Goal: Task Accomplishment & Management: Use online tool/utility

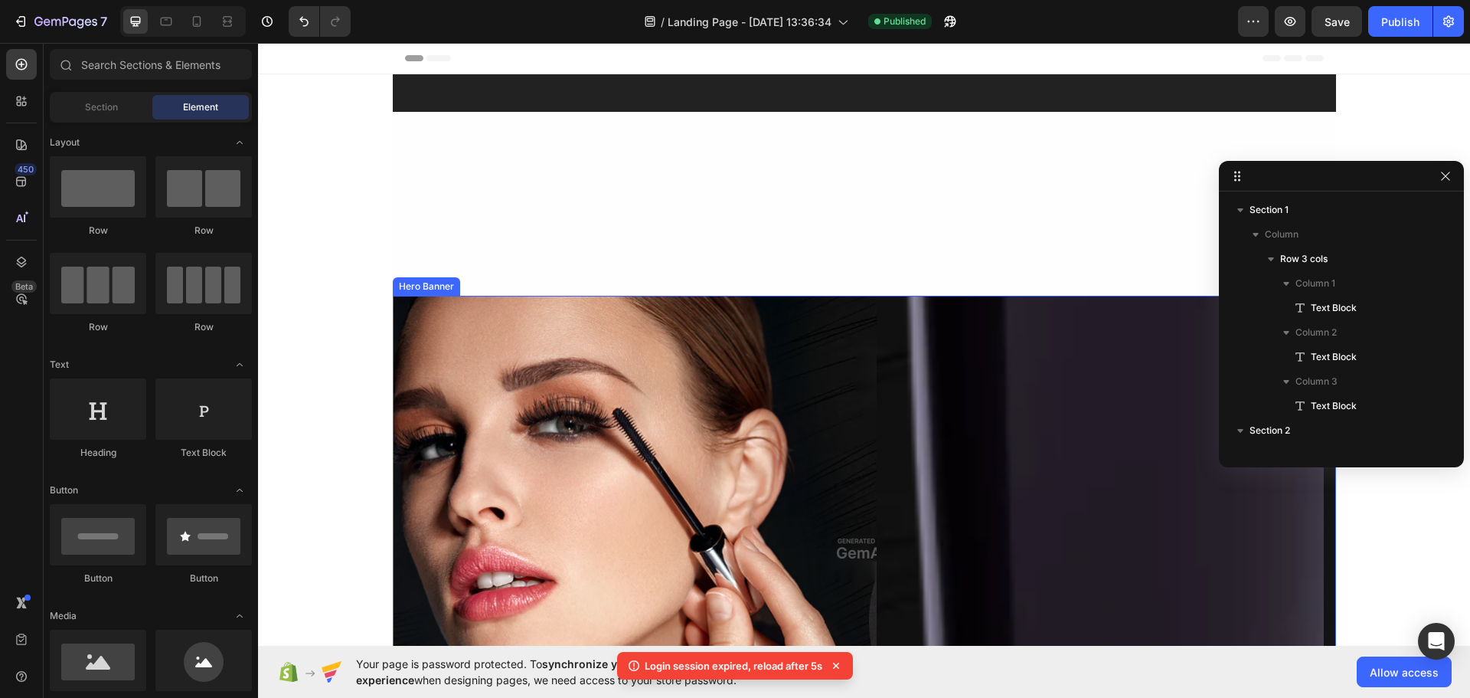
scroll to position [383, 0]
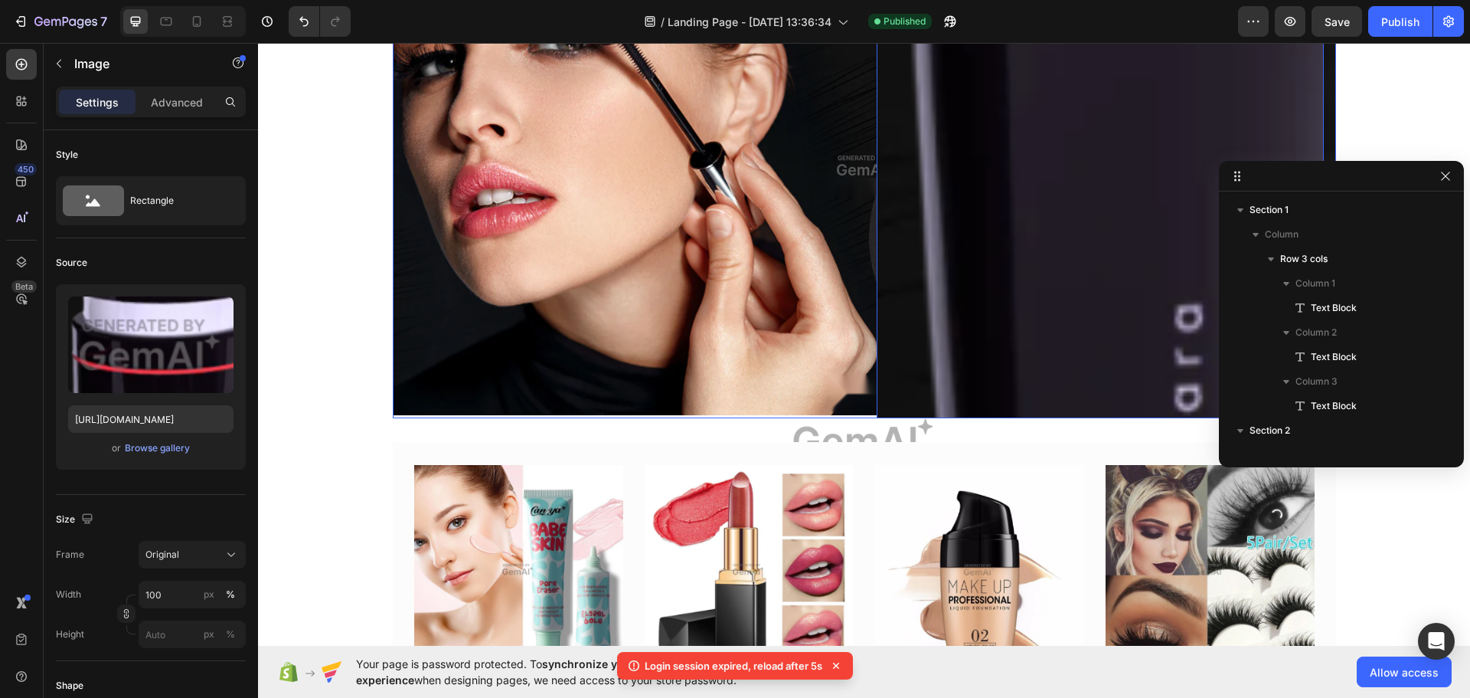
scroll to position [805, 0]
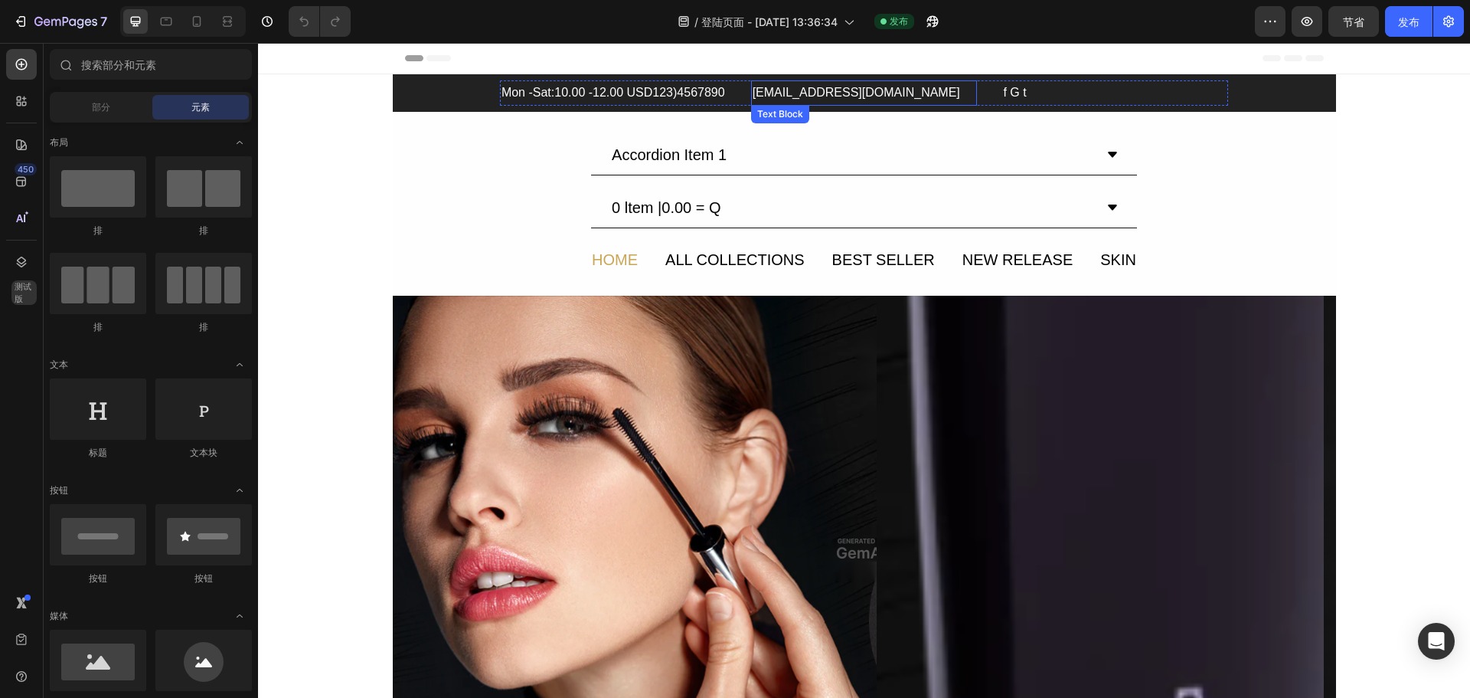
click at [772, 95] on div "[EMAIL_ADDRESS][DOMAIN_NAME]" at bounding box center [864, 92] width 227 height 25
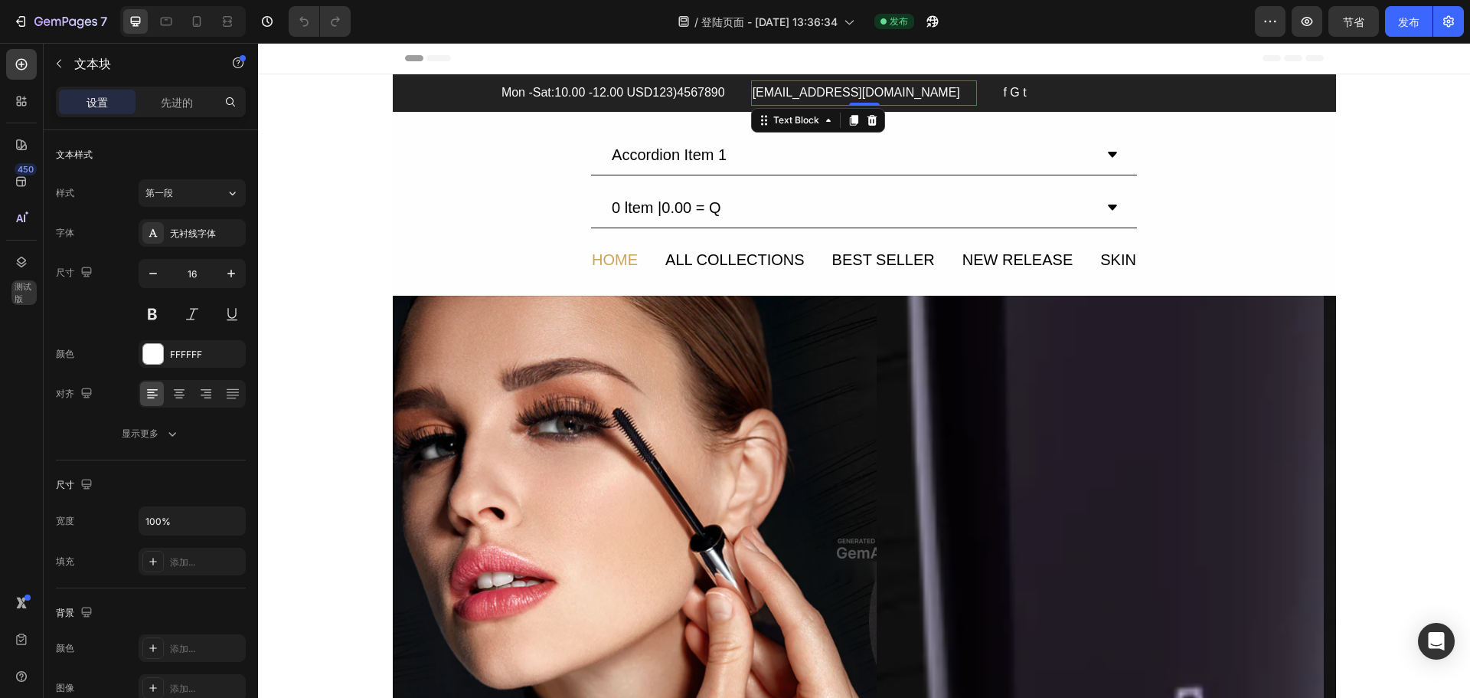
click at [875, 93] on div "[EMAIL_ADDRESS][DOMAIN_NAME]" at bounding box center [864, 92] width 227 height 25
click at [875, 93] on p "[EMAIL_ADDRESS][DOMAIN_NAME]" at bounding box center [865, 93] width 224 height 22
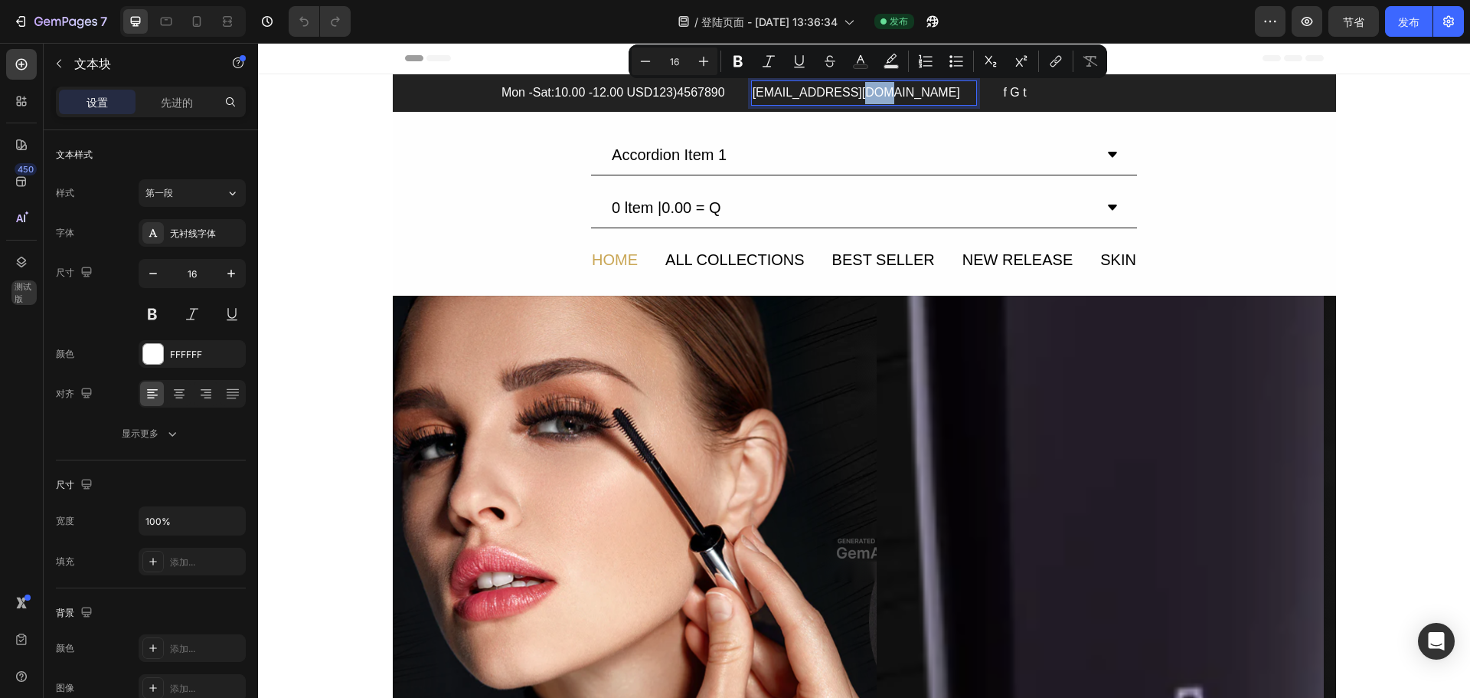
click at [885, 93] on p "[EMAIL_ADDRESS][DOMAIN_NAME]" at bounding box center [865, 93] width 224 height 22
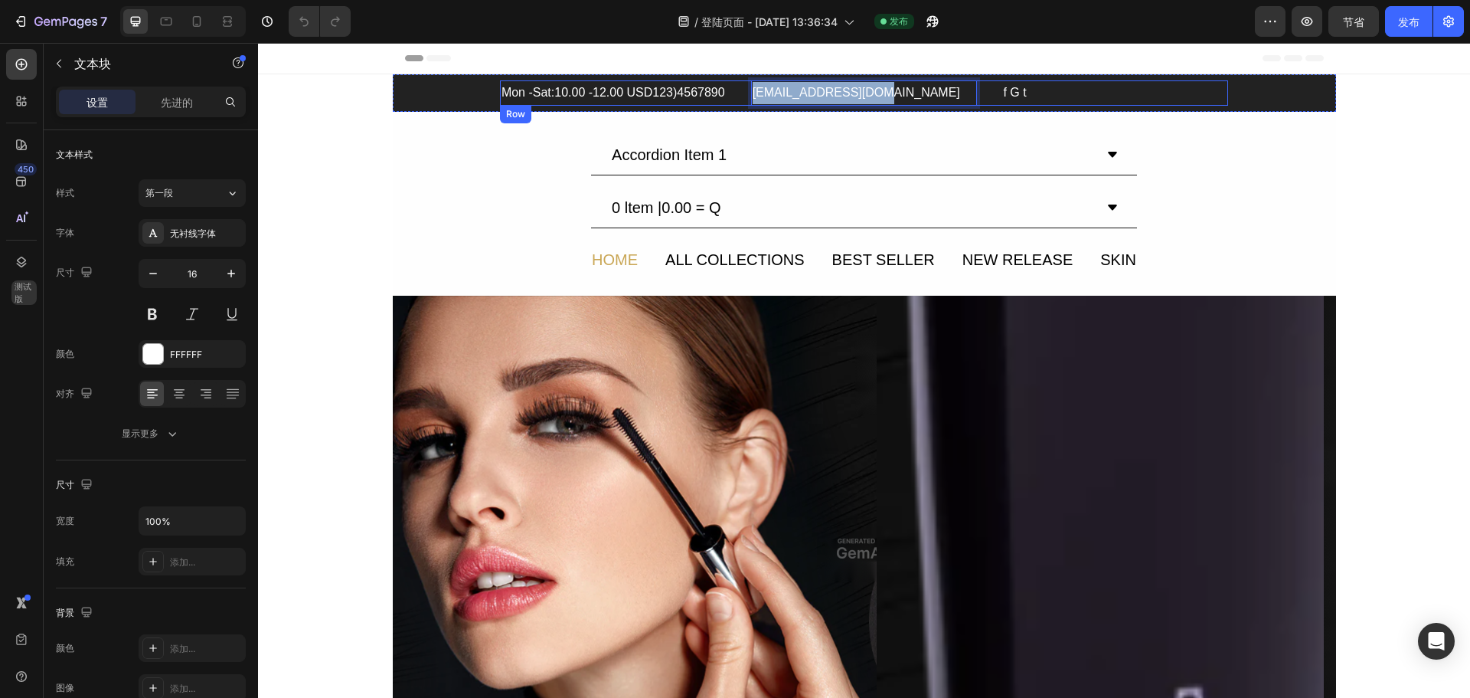
drag, startPoint x: 881, startPoint y: 93, endPoint x: 737, endPoint y: 98, distance: 144.0
click at [737, 98] on div "Mon -Sat:10.00 -12.00 USD123)4567890 Text Block [EMAIL_ADDRESS][DOMAIN_NAME] Te…" at bounding box center [864, 92] width 728 height 25
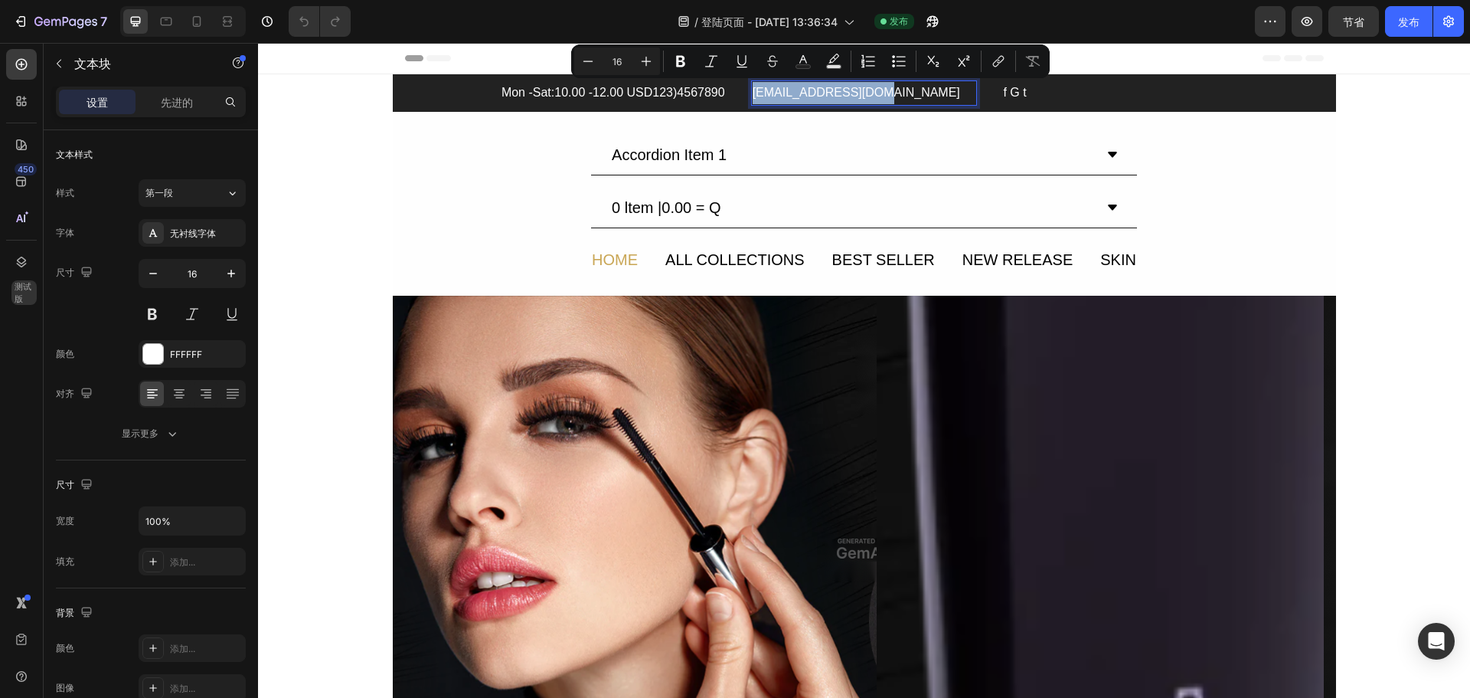
click at [894, 90] on p "[EMAIL_ADDRESS][DOMAIN_NAME]" at bounding box center [865, 93] width 224 height 22
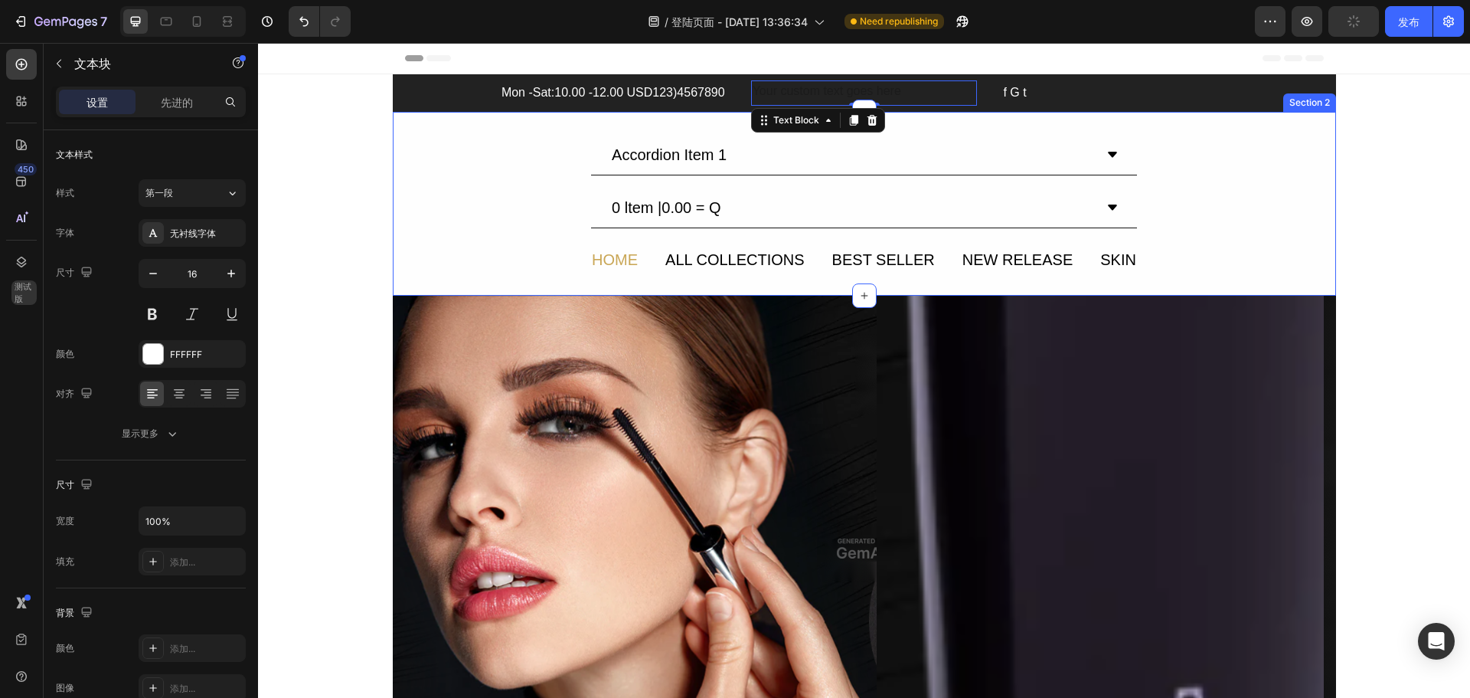
click at [1311, 174] on div "Accordion Item 1 0 ltem |0.00 = Q Accordion HOME Text Block ALL COLLECTIONS Tex…" at bounding box center [864, 204] width 943 height 138
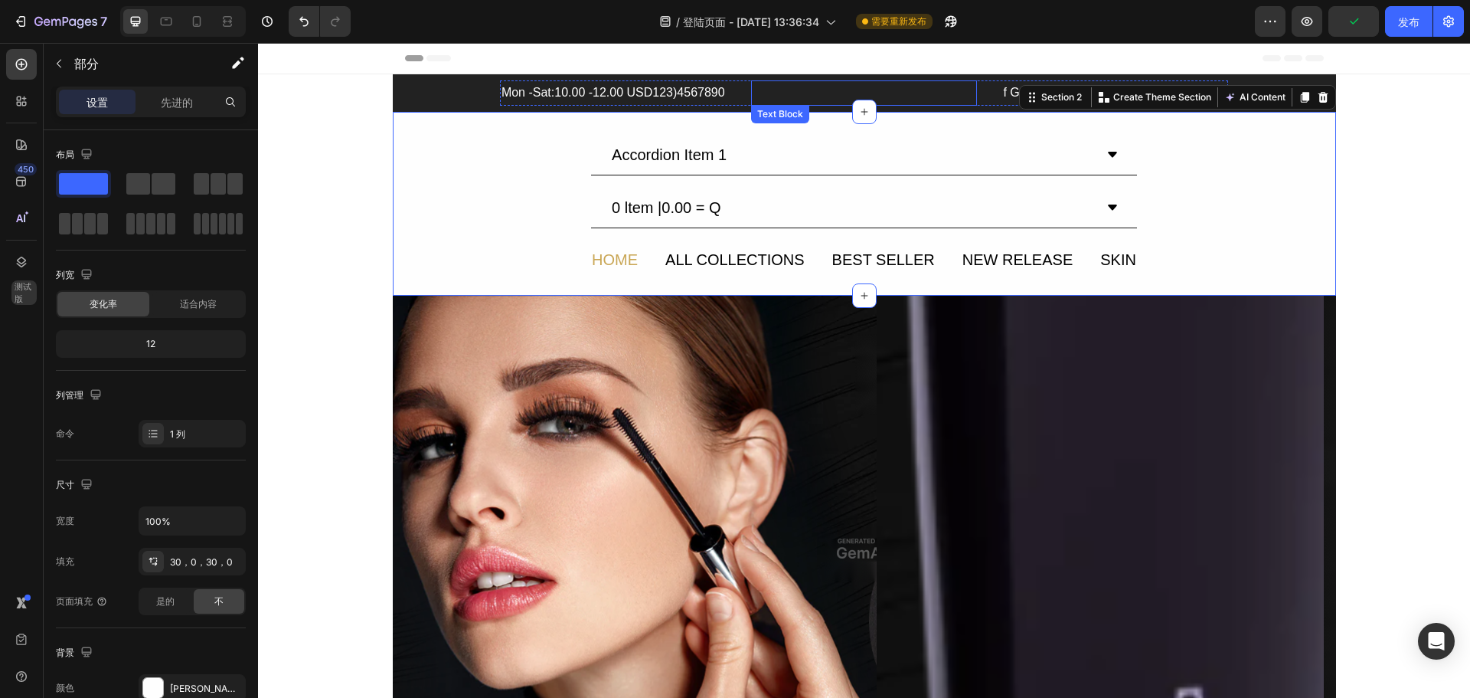
click at [780, 87] on p "Rich Text Editor. Editing area: main" at bounding box center [865, 93] width 224 height 22
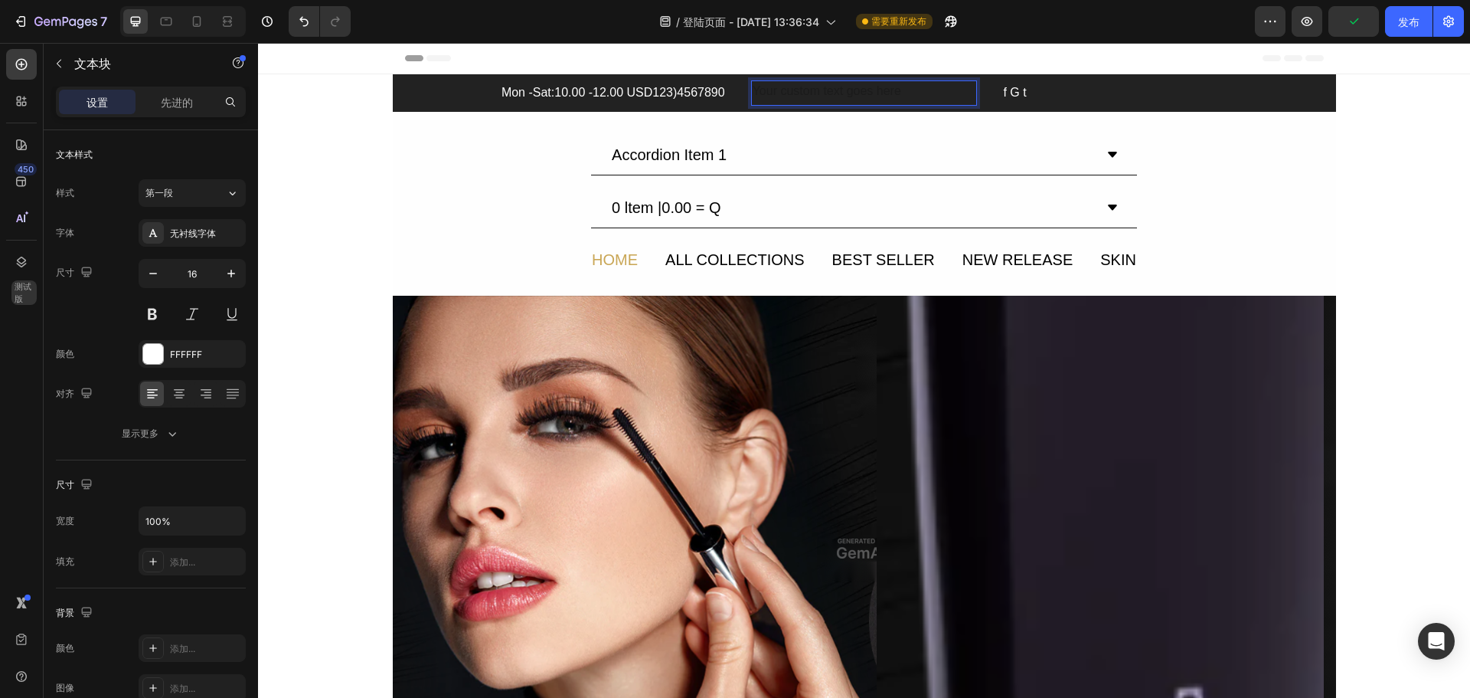
click at [782, 92] on div "Rich Text Editor. Editing area: main" at bounding box center [864, 92] width 227 height 25
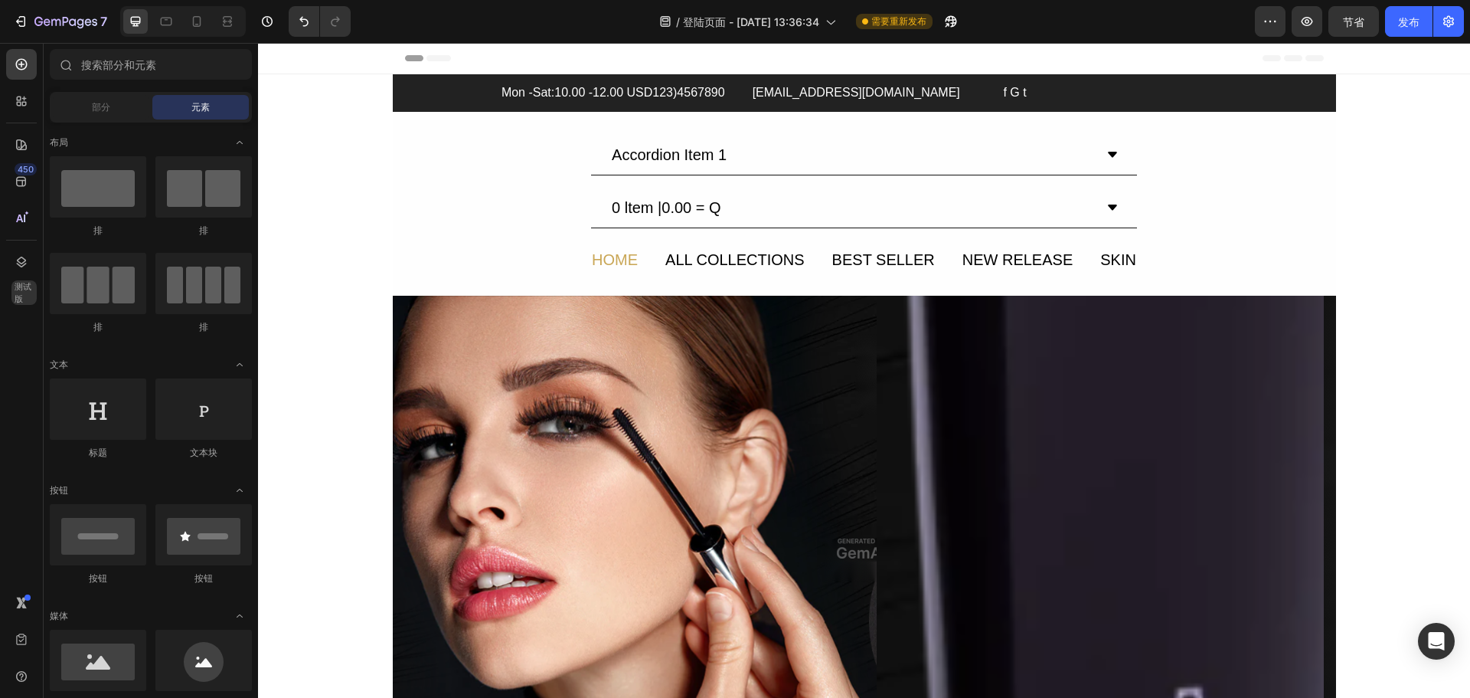
drag, startPoint x: 1417, startPoint y: 227, endPoint x: 1434, endPoint y: 210, distance: 23.8
click at [1365, 18] on button "节省" at bounding box center [1354, 21] width 51 height 31
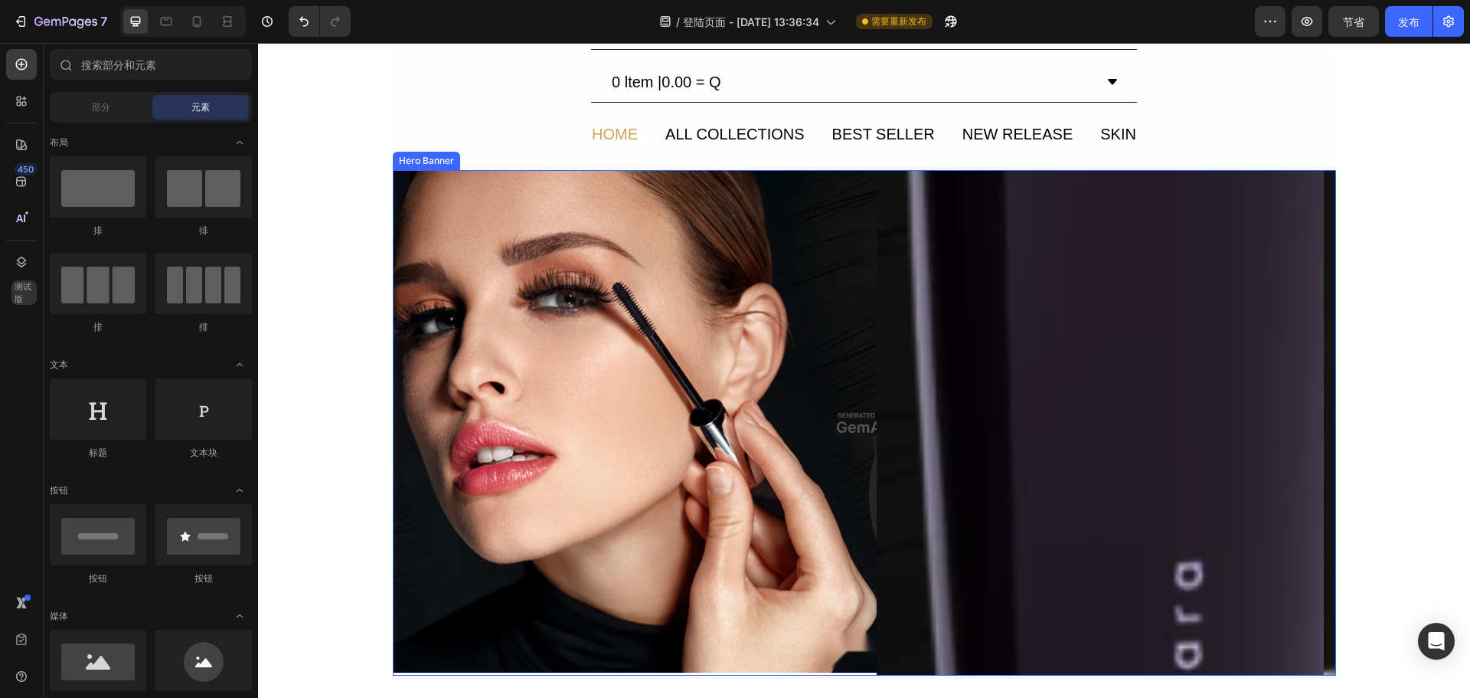
scroll to position [77, 0]
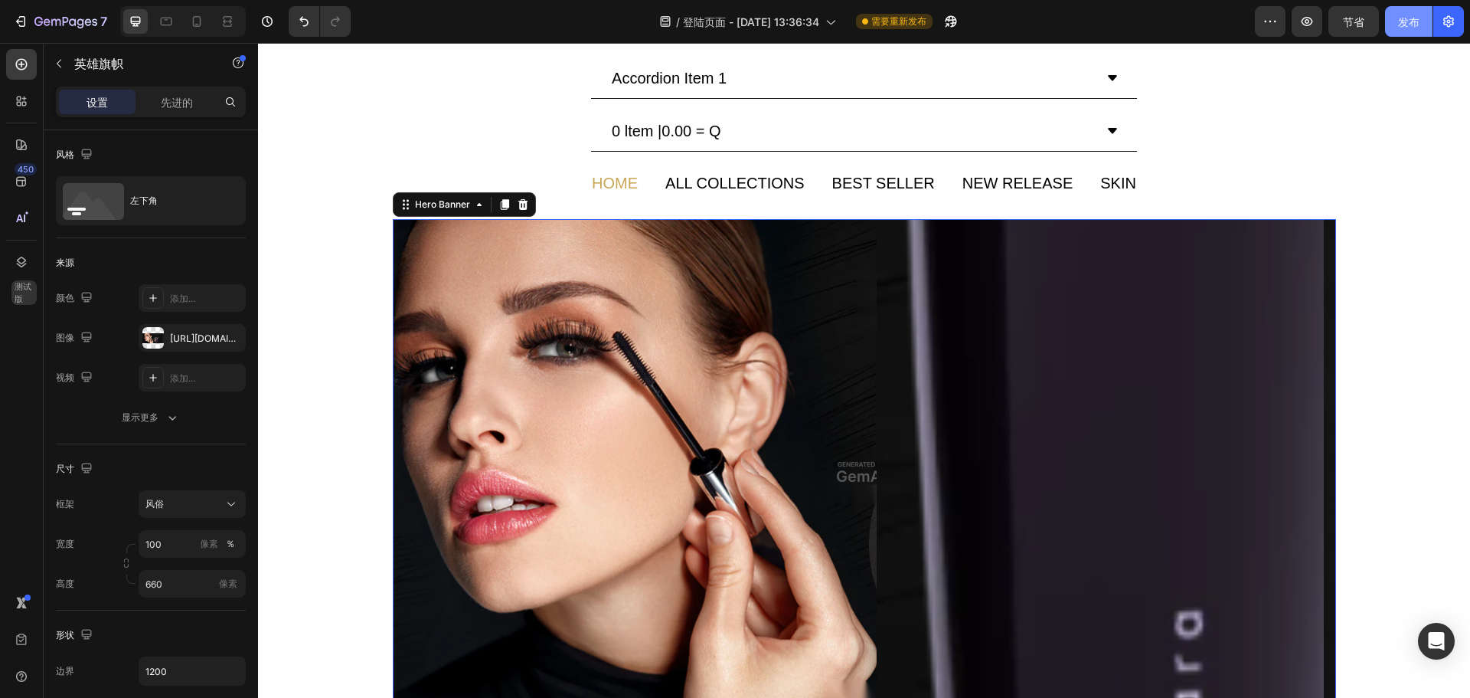
click at [1406, 31] on button "发布" at bounding box center [1408, 21] width 47 height 31
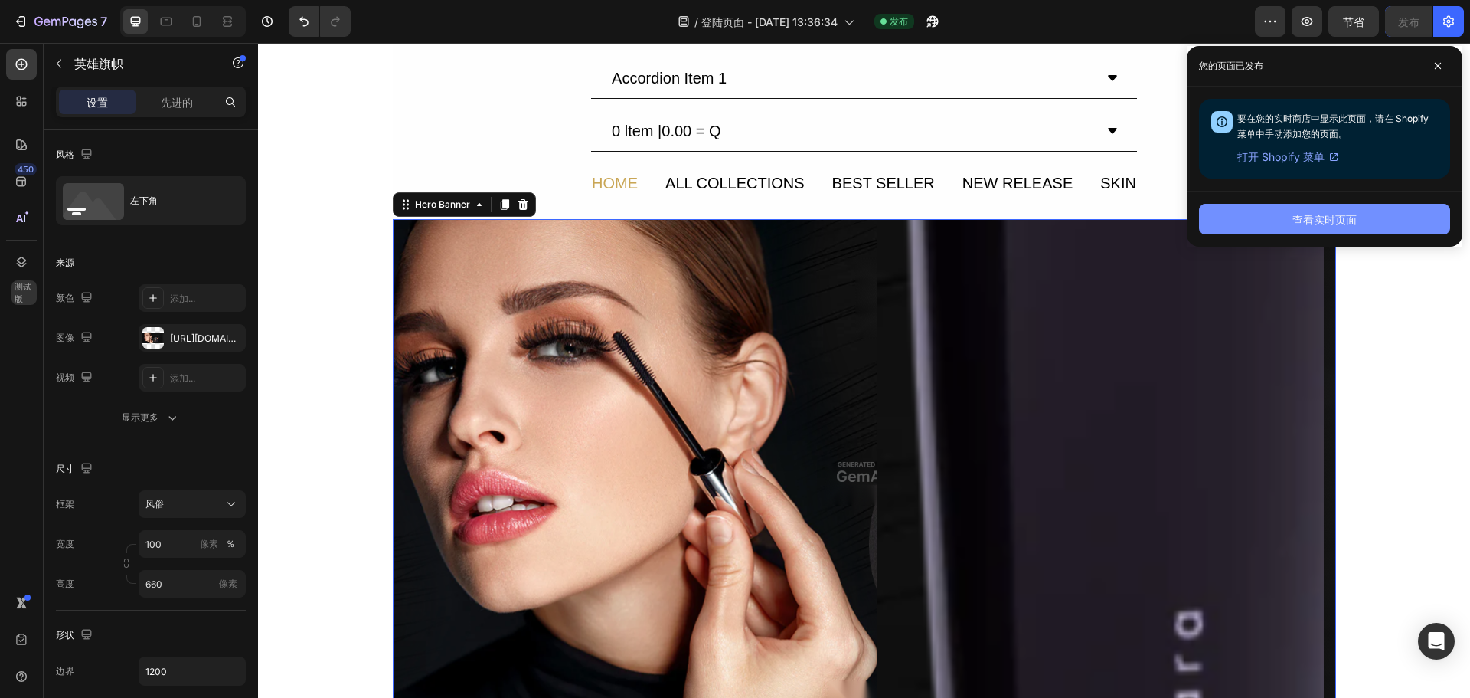
click at [1326, 215] on font "查看实时页面" at bounding box center [1325, 219] width 64 height 13
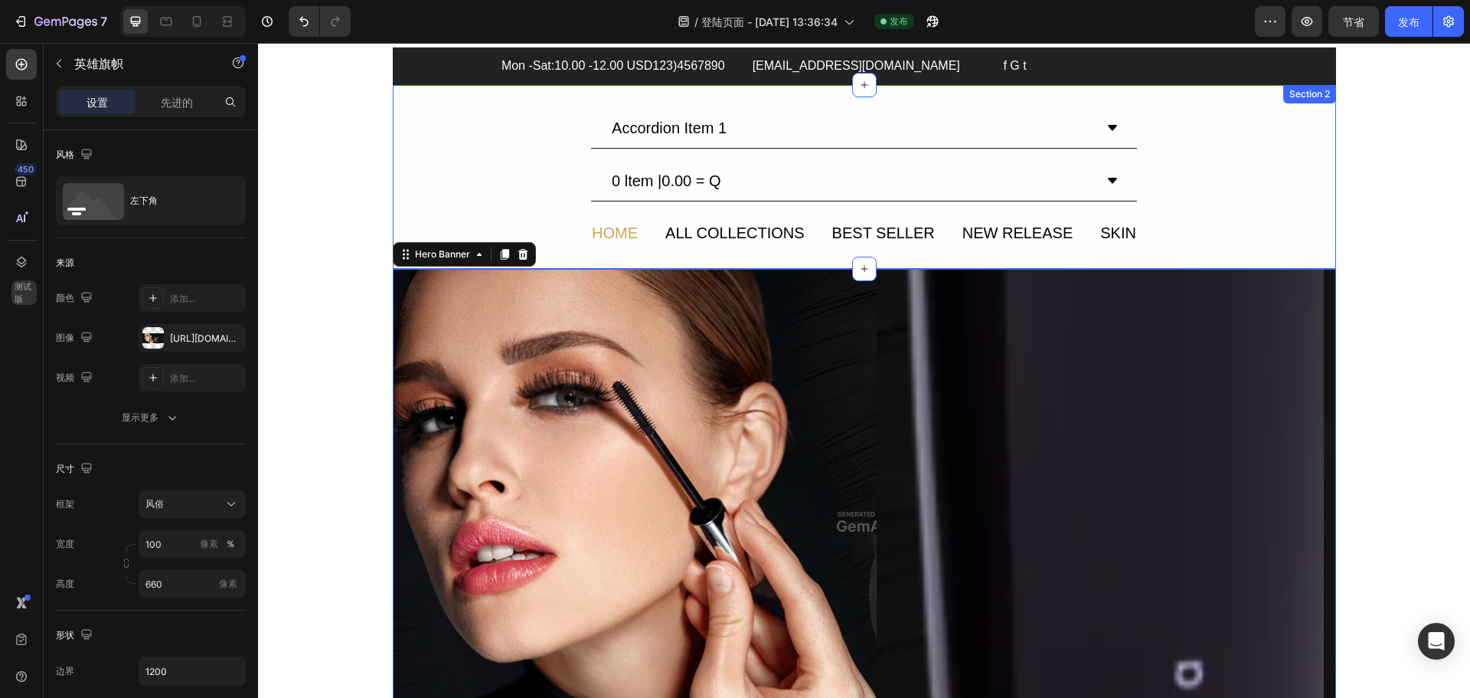
scroll to position [0, 0]
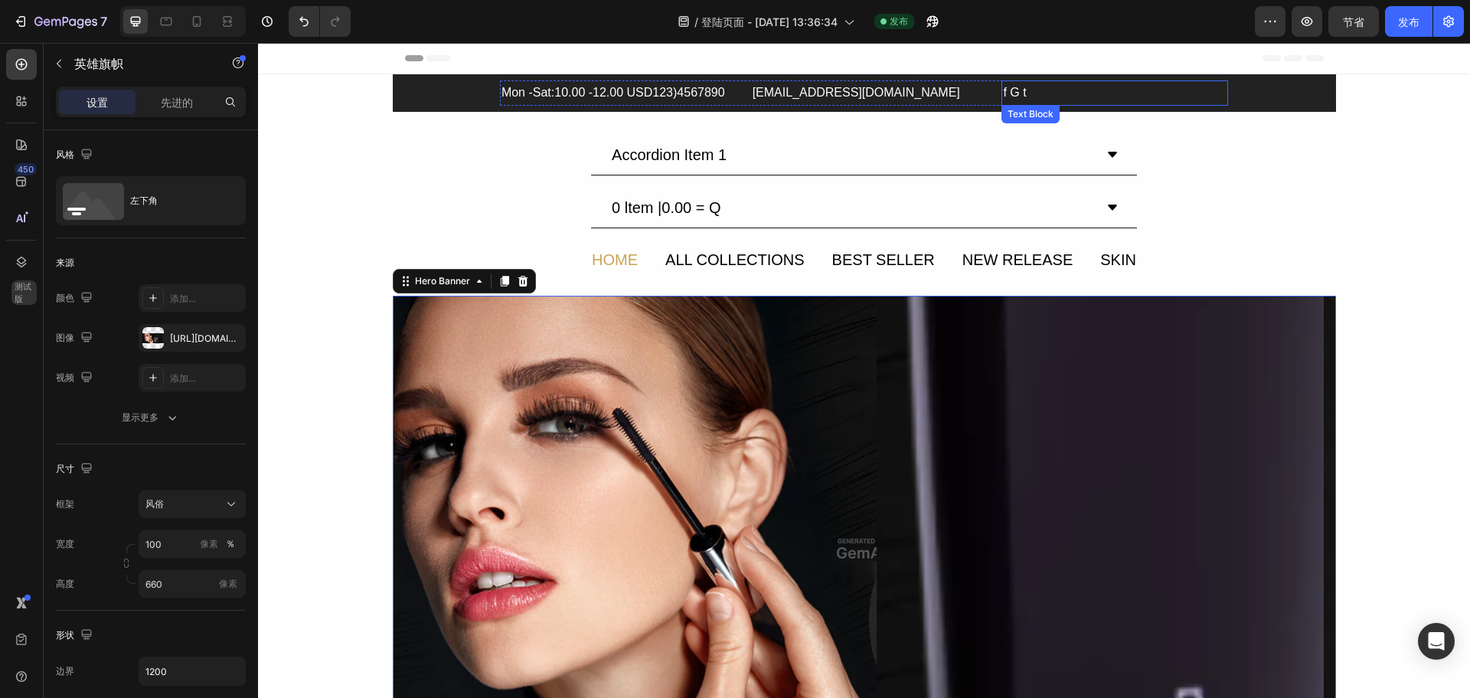
click at [1021, 101] on div "f G t" at bounding box center [1115, 92] width 227 height 25
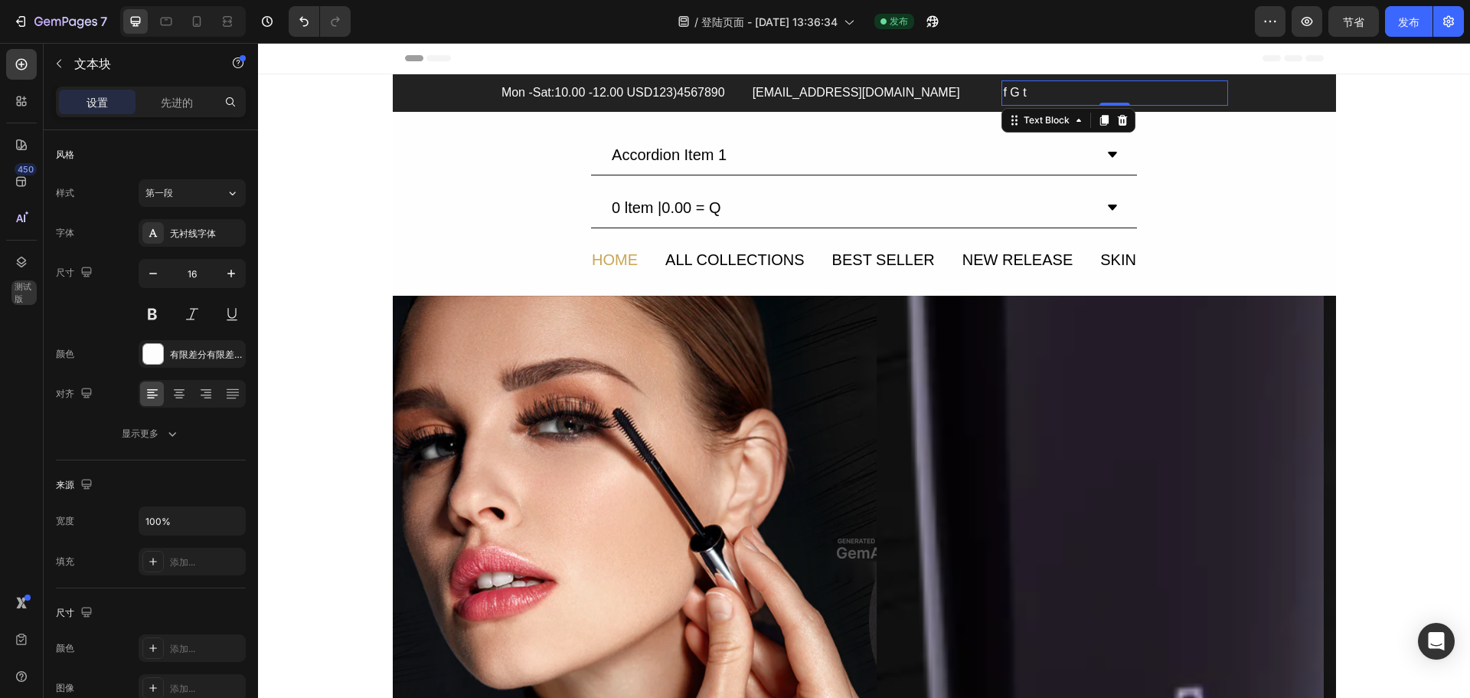
click at [1024, 91] on div "f G t" at bounding box center [1115, 92] width 227 height 25
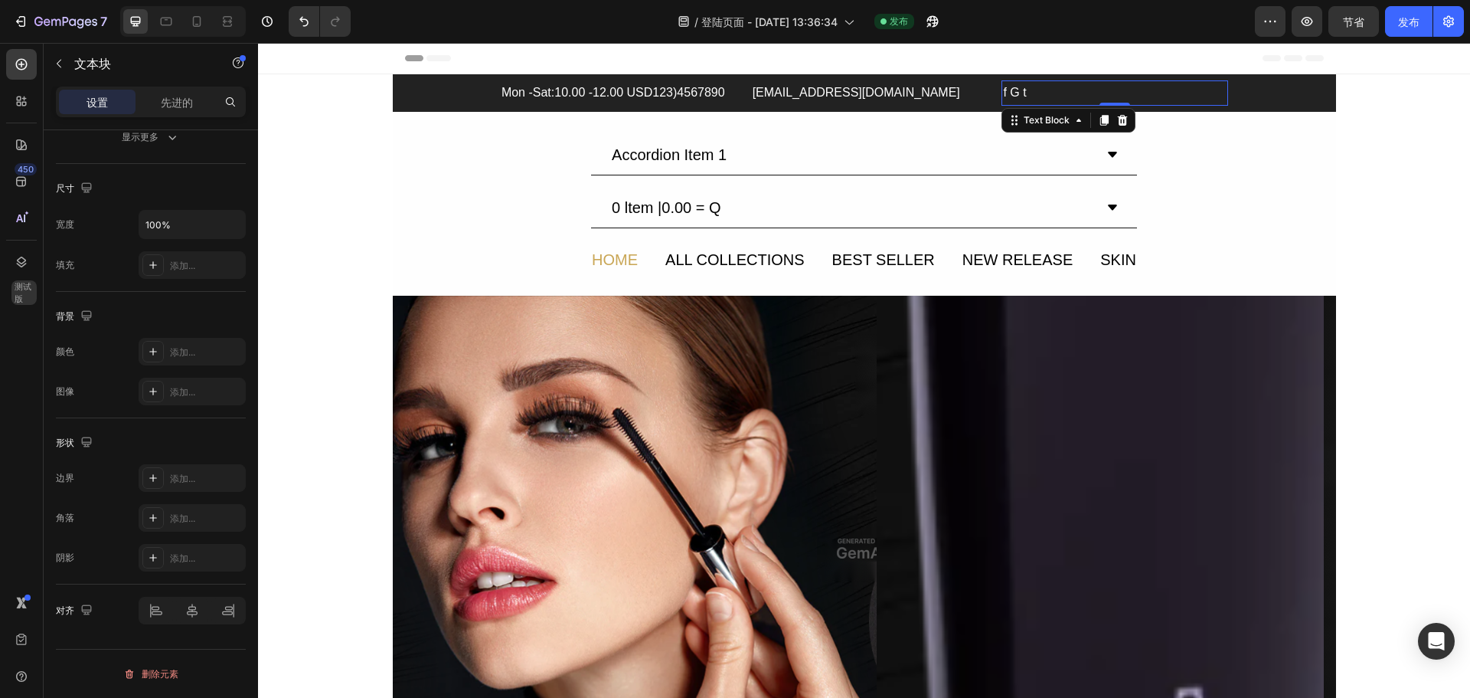
click at [1056, 105] on div "f G t" at bounding box center [1115, 92] width 227 height 25
click at [1056, 98] on p "f G t" at bounding box center [1115, 93] width 224 height 22
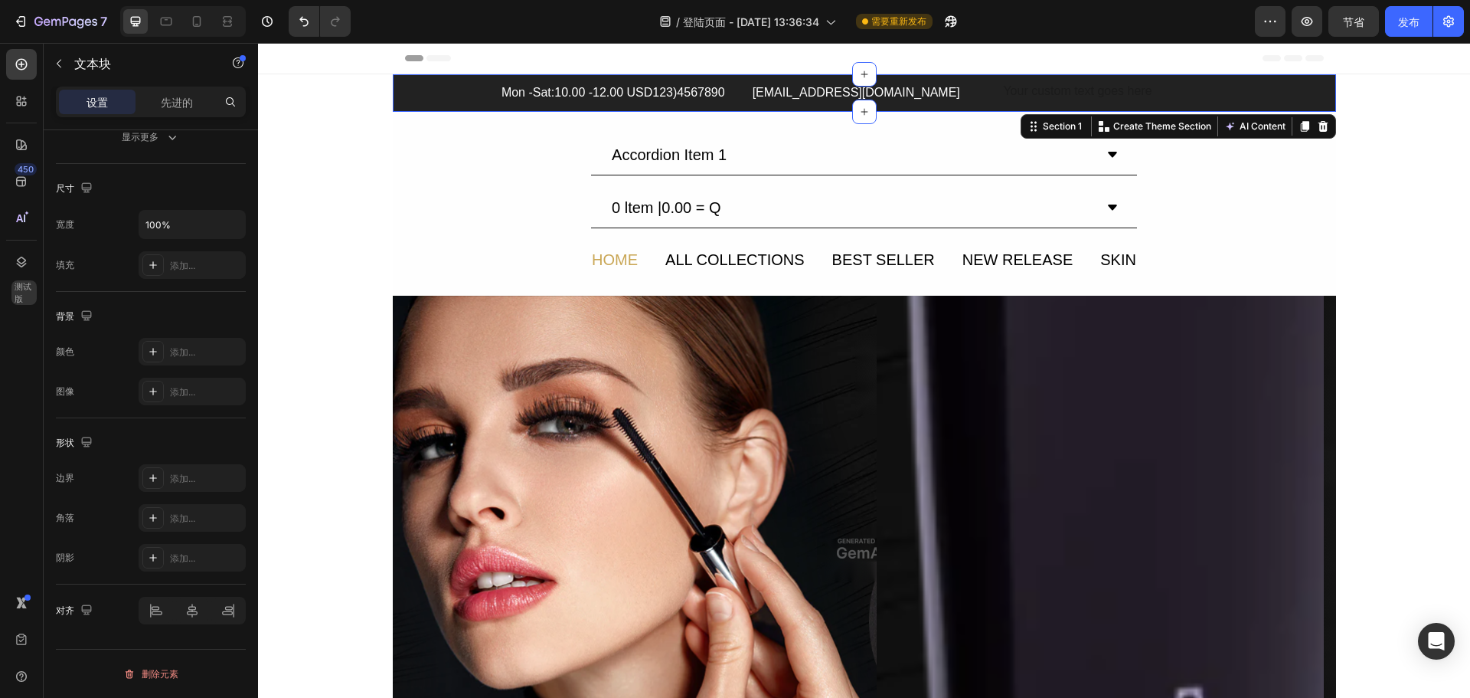
click at [456, 88] on div "Mon -Sat:10.00 -12.00 USD123)4567890 Text Block [EMAIL_ADDRESS][DOMAIN_NAME] Te…" at bounding box center [864, 92] width 943 height 25
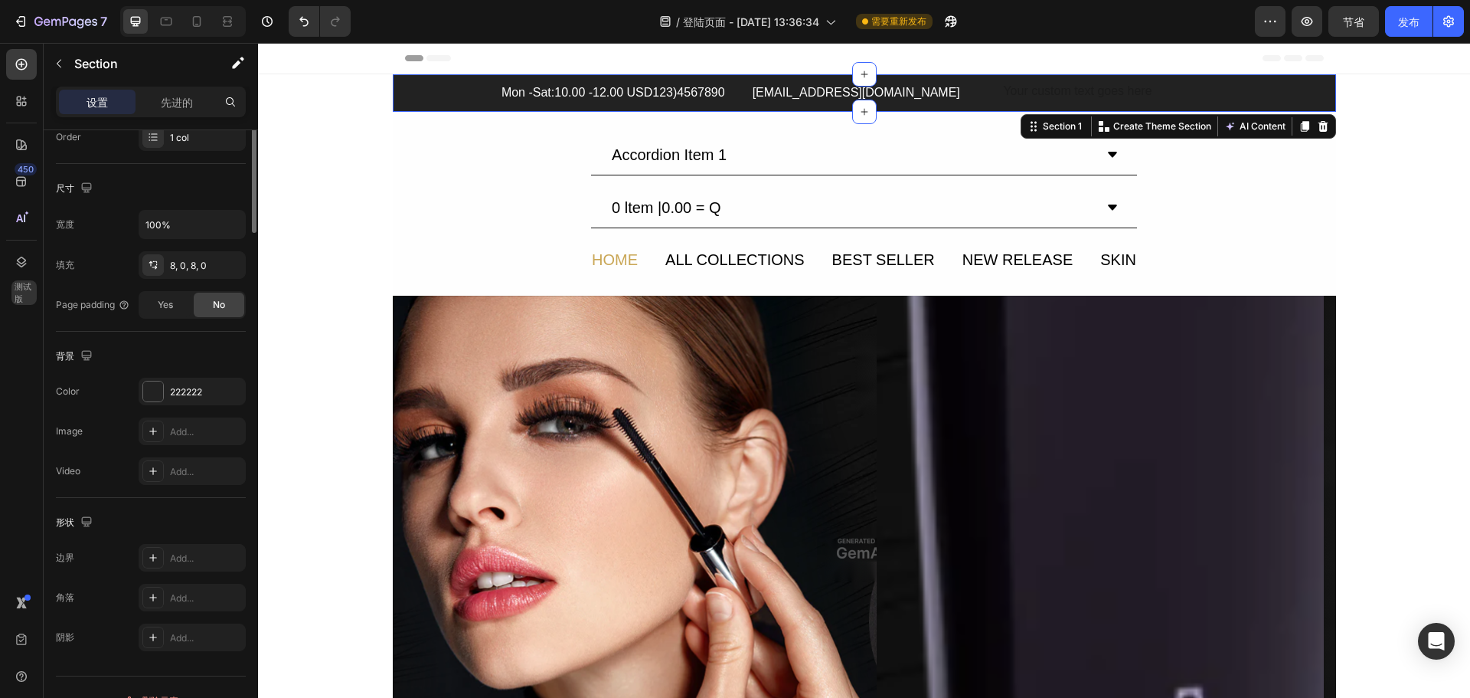
scroll to position [0, 0]
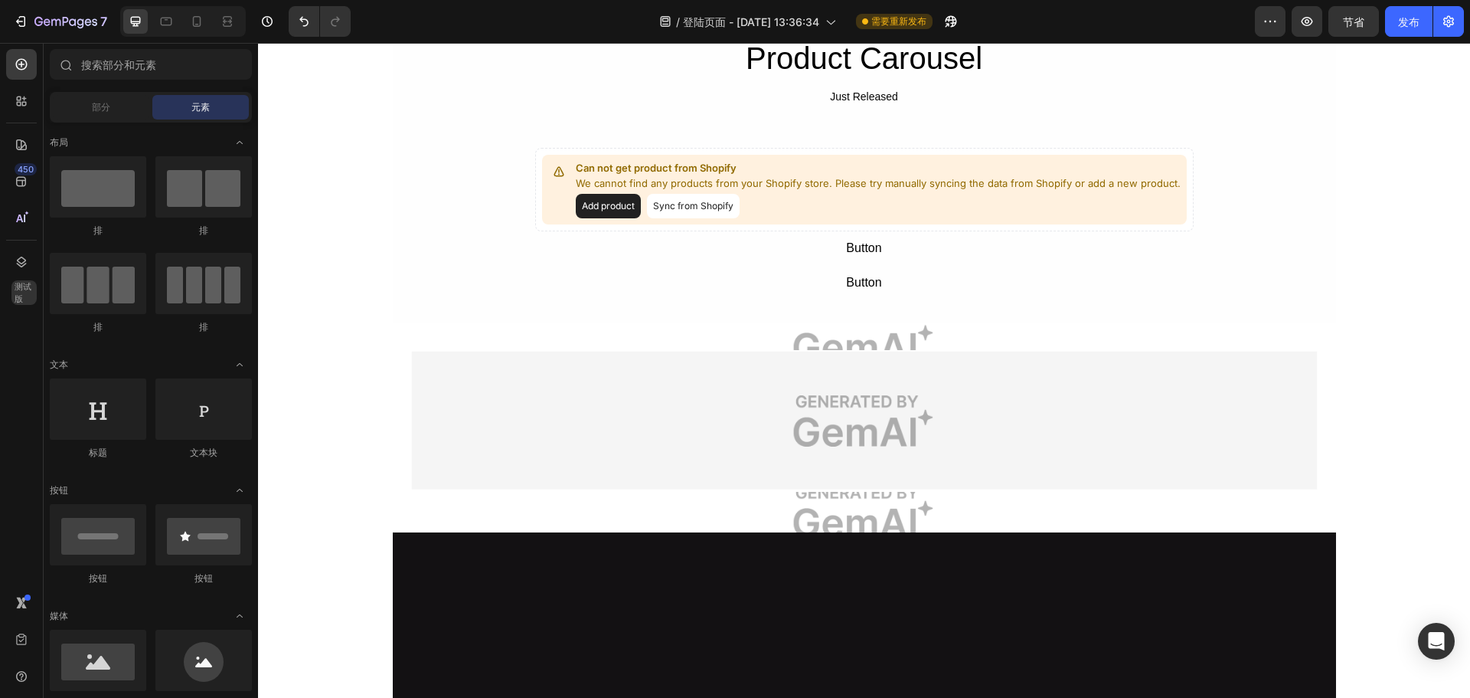
scroll to position [2221, 0]
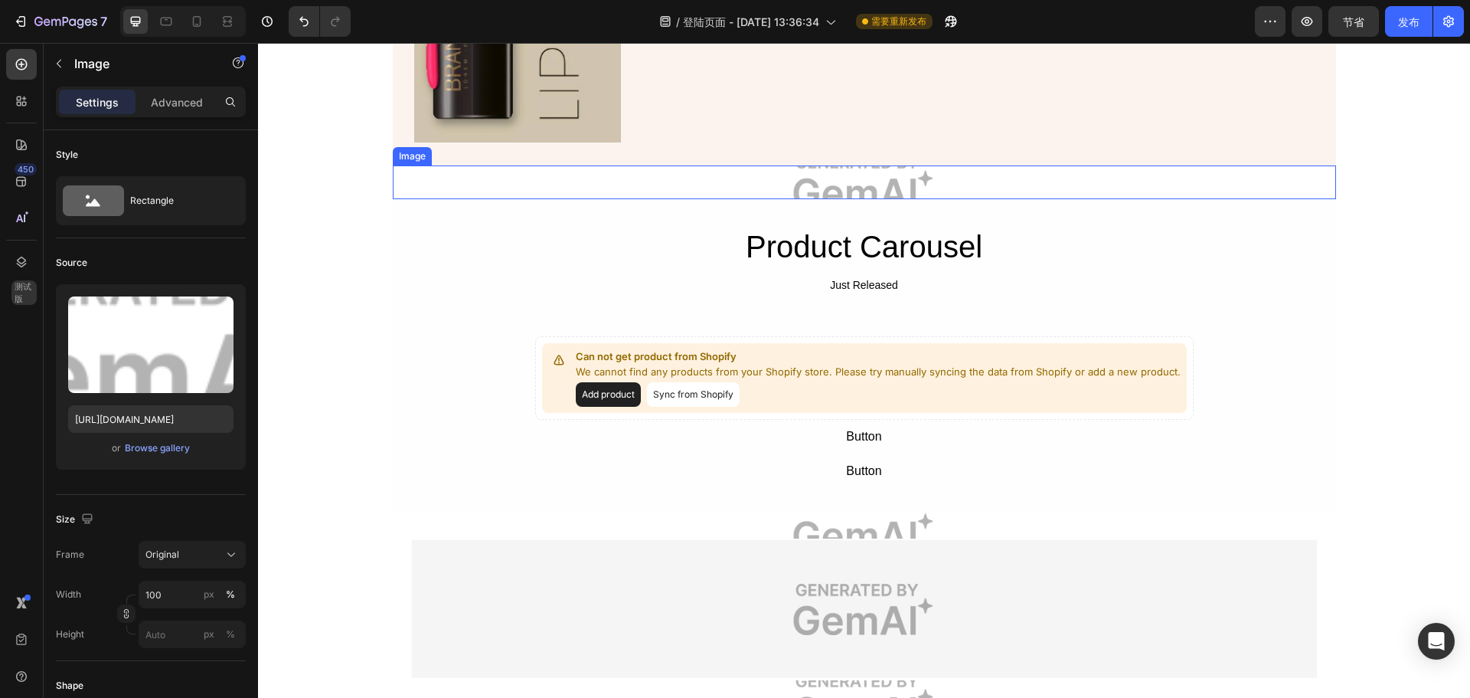
click at [881, 190] on img at bounding box center [864, 182] width 943 height 34
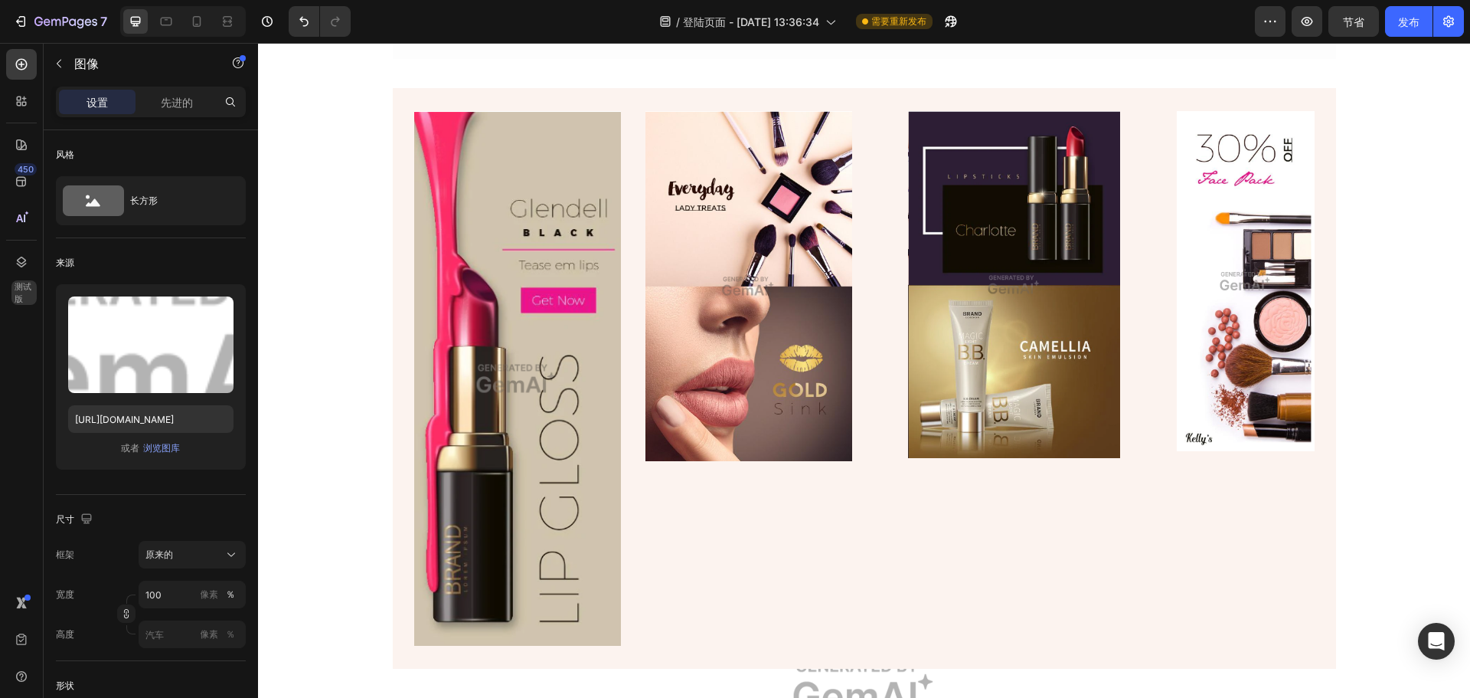
scroll to position [1838, 0]
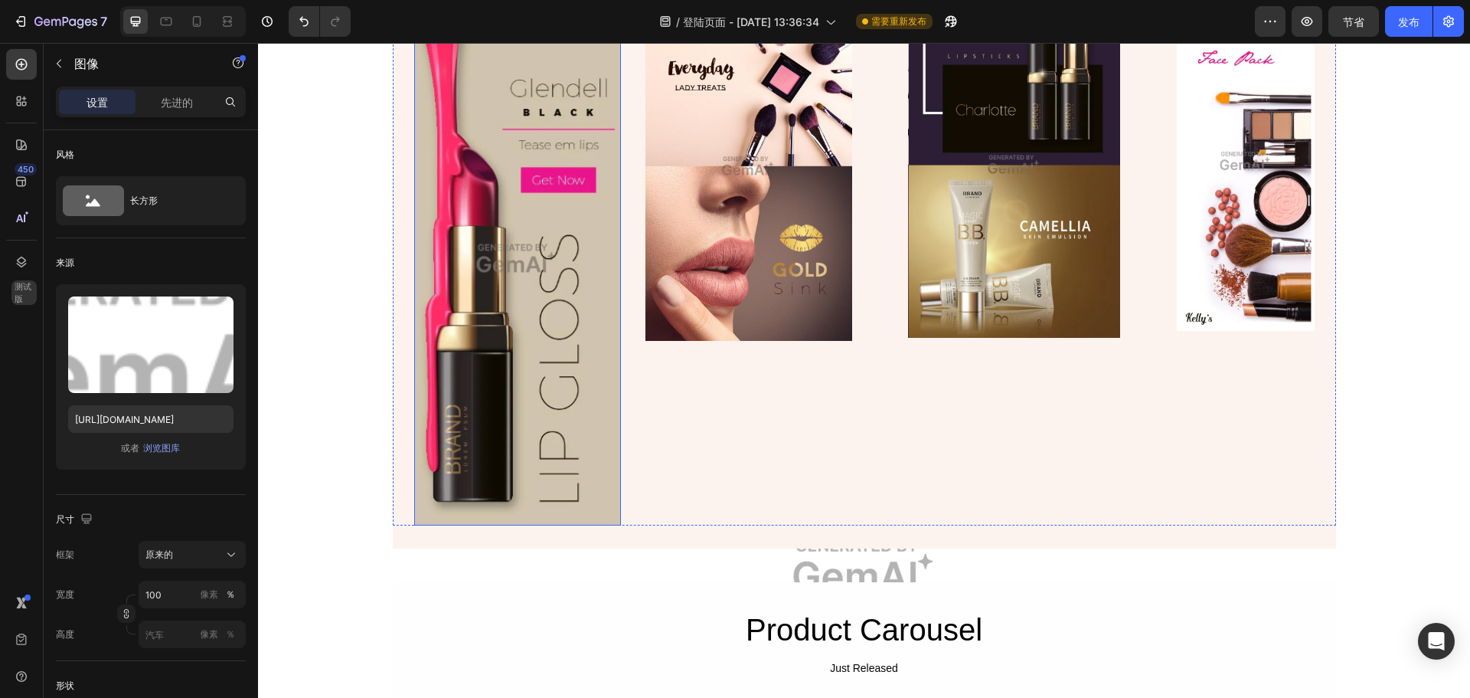
click at [507, 257] on img at bounding box center [517, 258] width 207 height 535
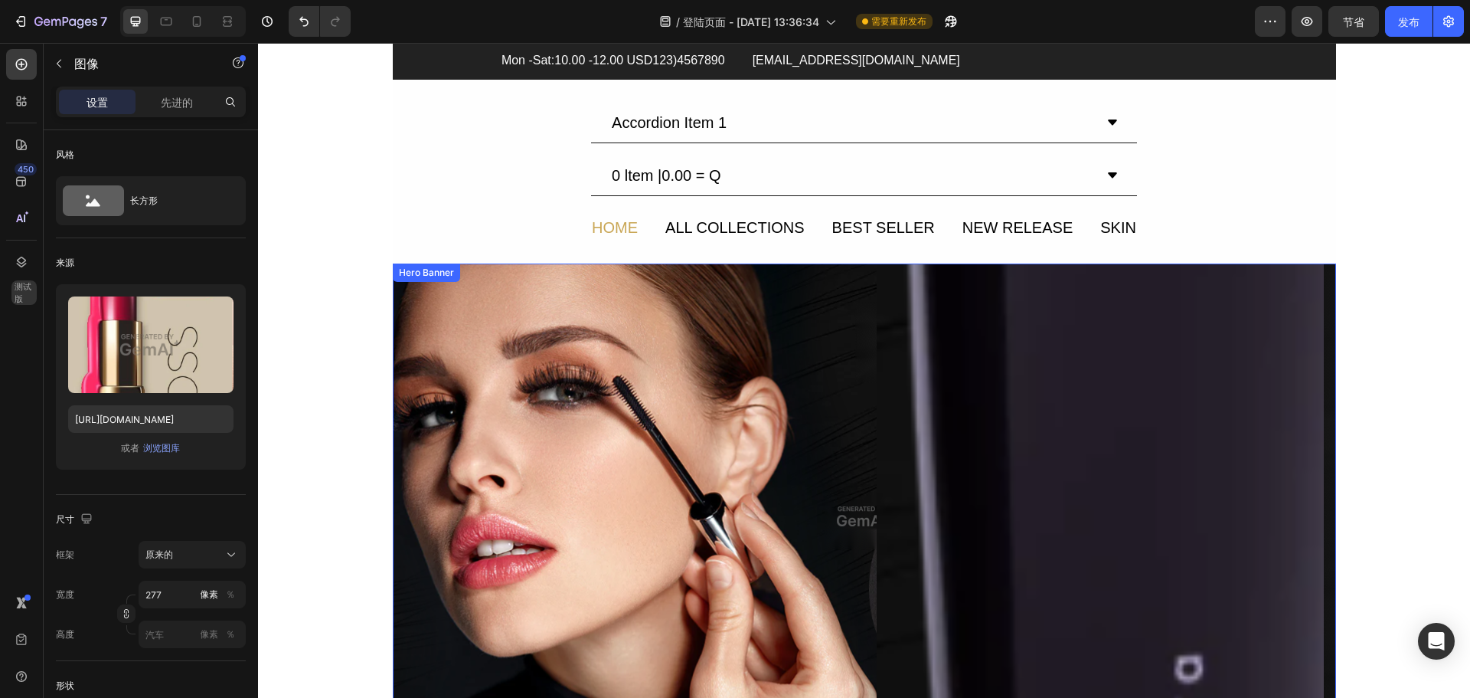
scroll to position [0, 0]
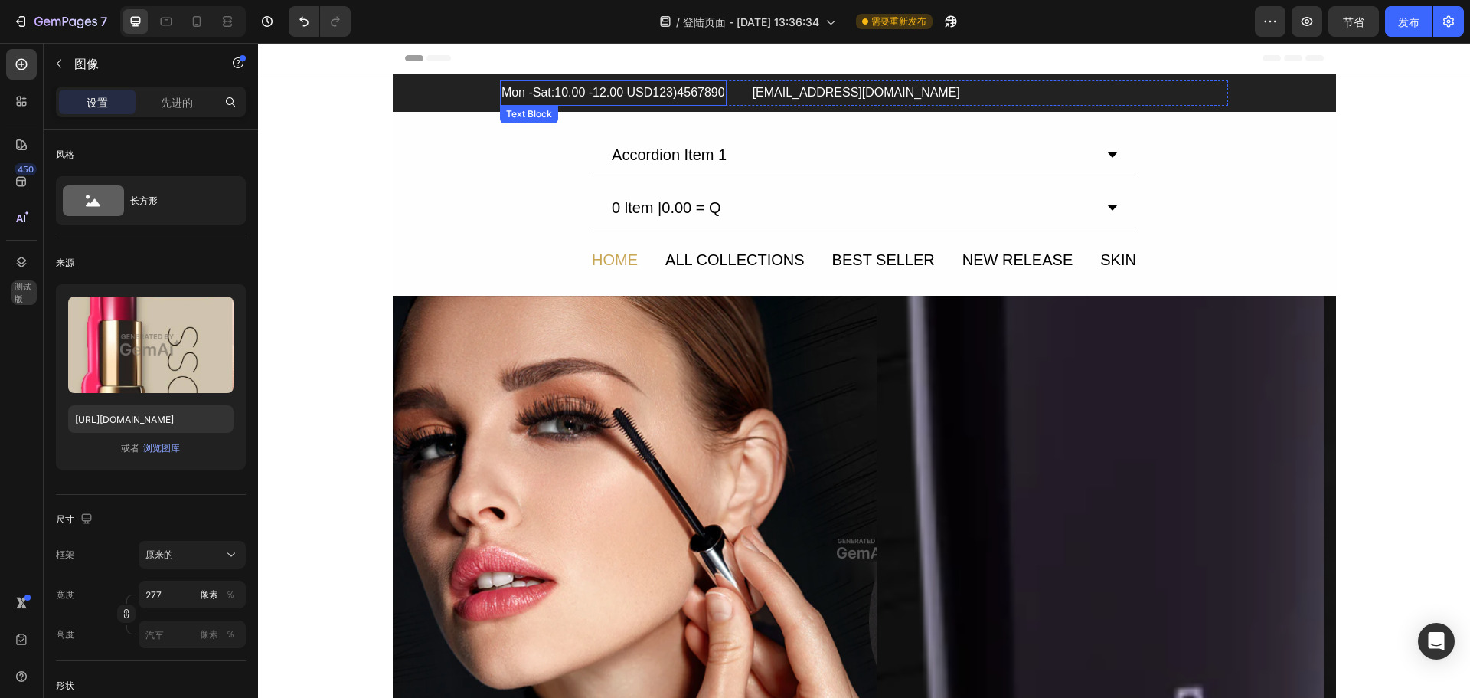
click at [707, 97] on div "Mon -Sat:10.00 -12.00 USD123)4567890" at bounding box center [613, 92] width 227 height 25
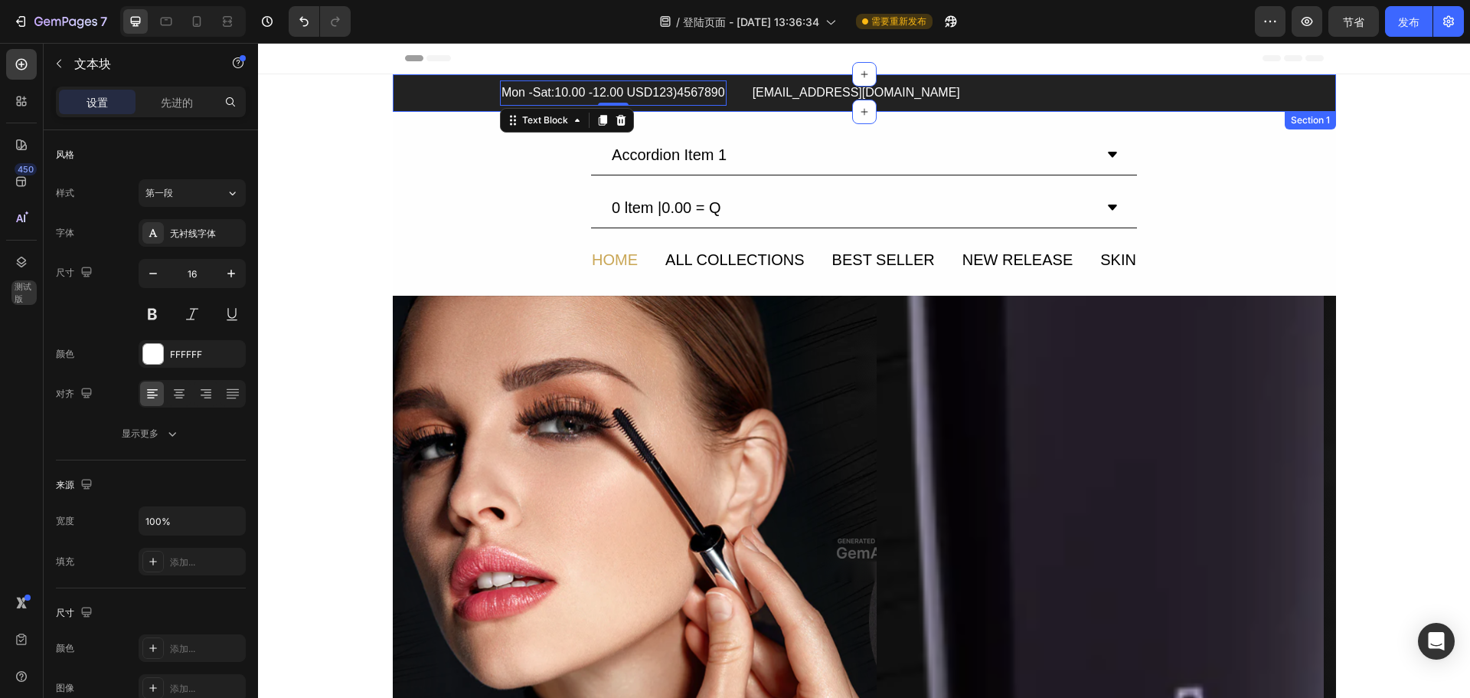
click at [417, 92] on div "Mon -Sat:10.00 -12.00 USD123)4567890 Text Block 0 [EMAIL_ADDRESS][DOMAIN_NAME] …" at bounding box center [864, 92] width 943 height 25
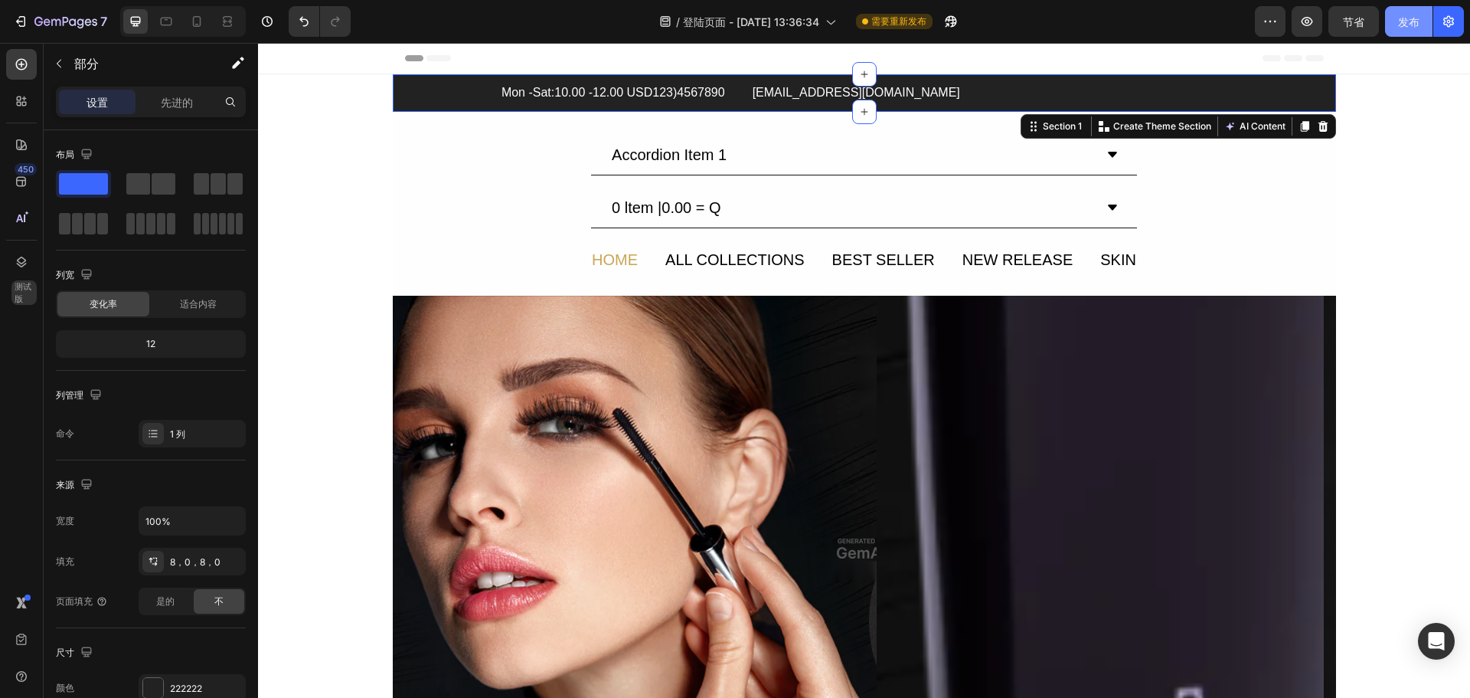
click at [1391, 26] on button "发布" at bounding box center [1408, 21] width 47 height 31
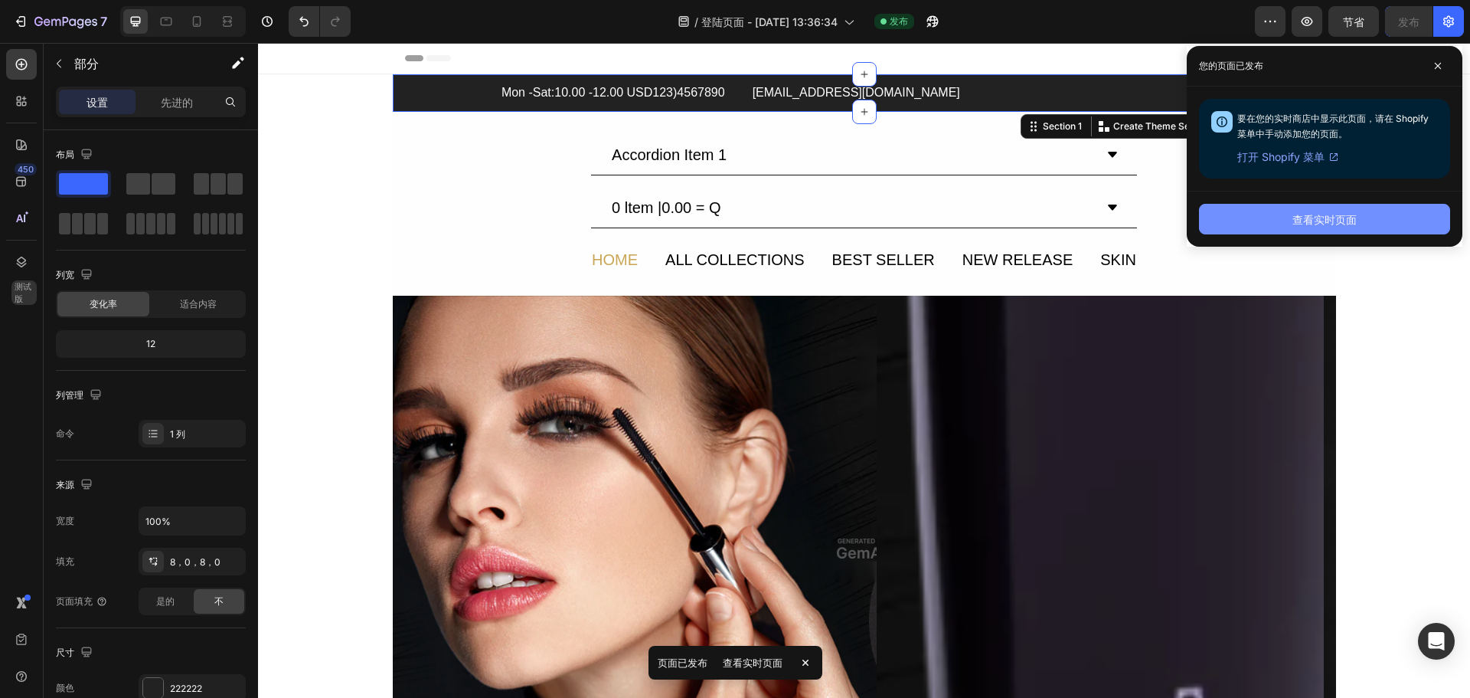
click at [1359, 214] on button "查看实时页面" at bounding box center [1324, 219] width 251 height 31
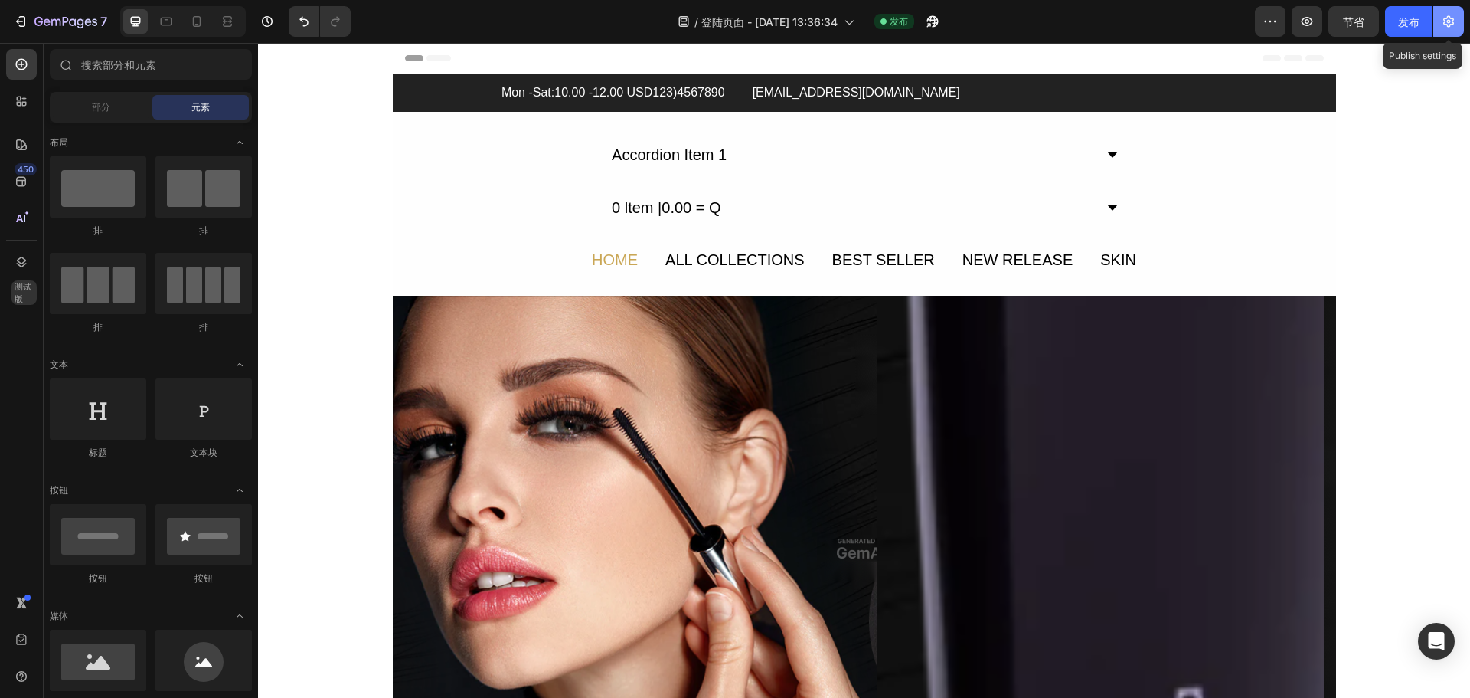
click at [1456, 20] on button "button" at bounding box center [1449, 21] width 31 height 31
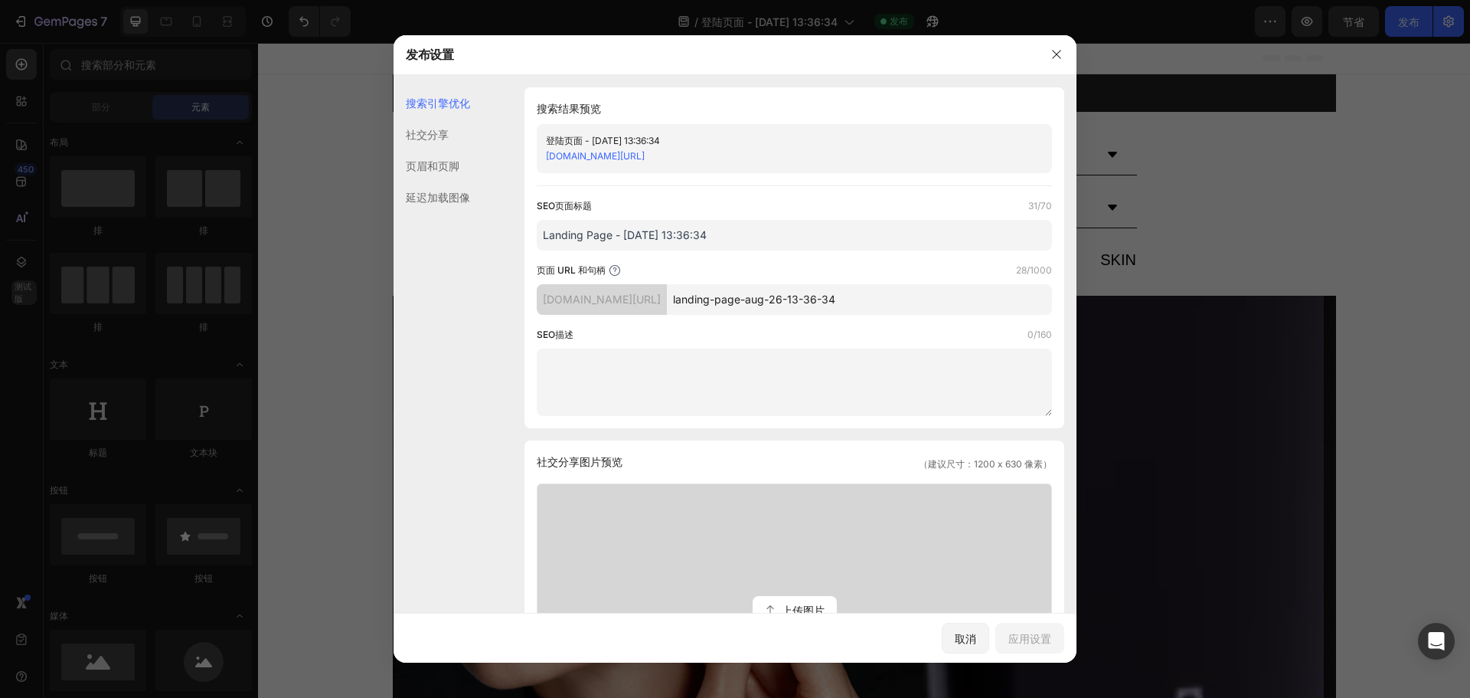
click at [446, 150] on div "社交分享" at bounding box center [432, 165] width 77 height 31
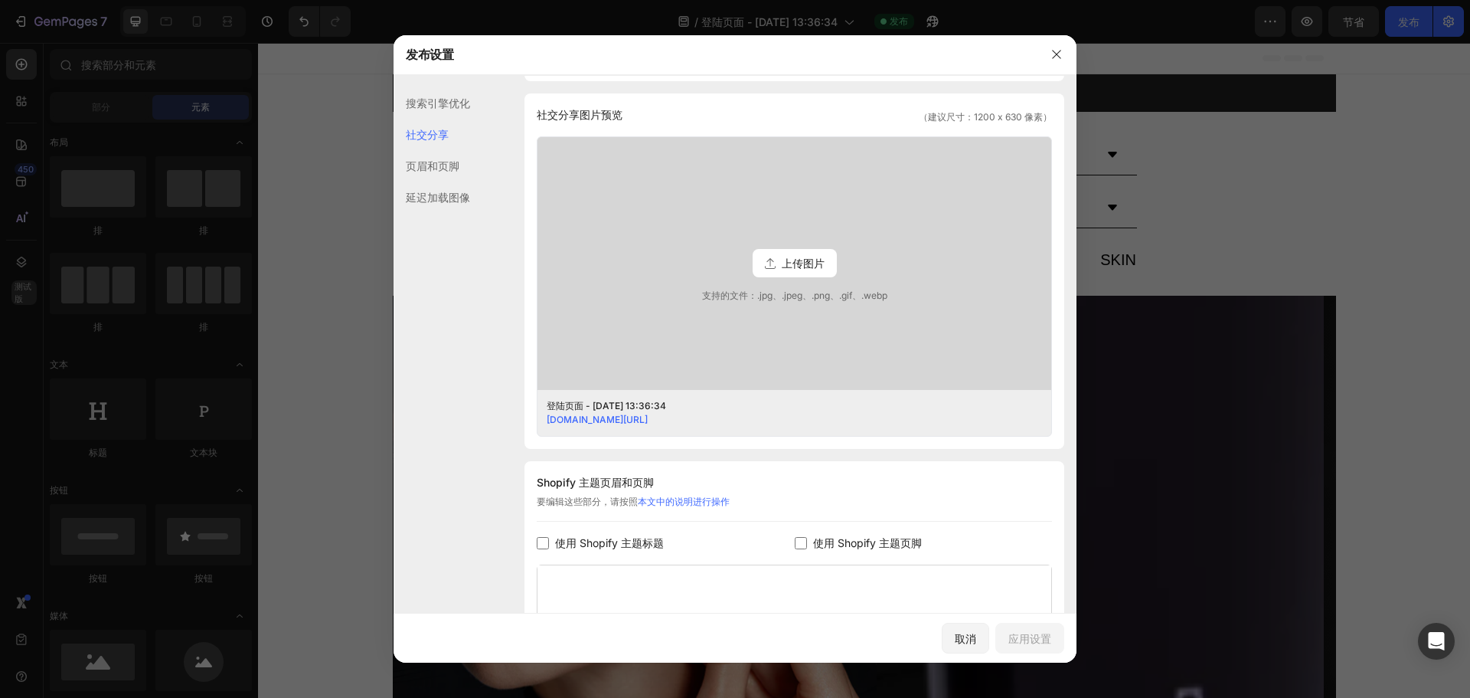
click at [444, 163] on font "页眉和页脚" at bounding box center [433, 165] width 54 height 13
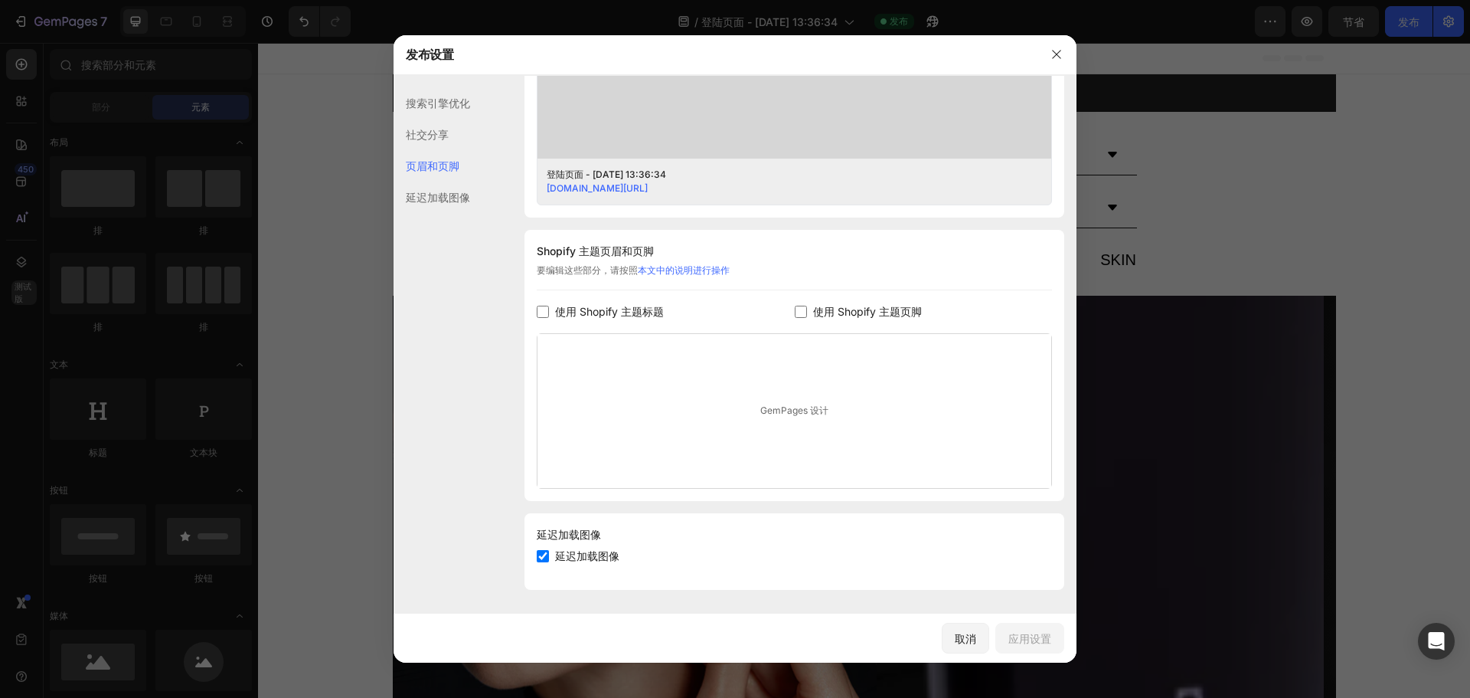
click at [446, 191] on font "延迟加载图像" at bounding box center [438, 197] width 64 height 13
click at [445, 132] on font "社交分享" at bounding box center [427, 134] width 43 height 13
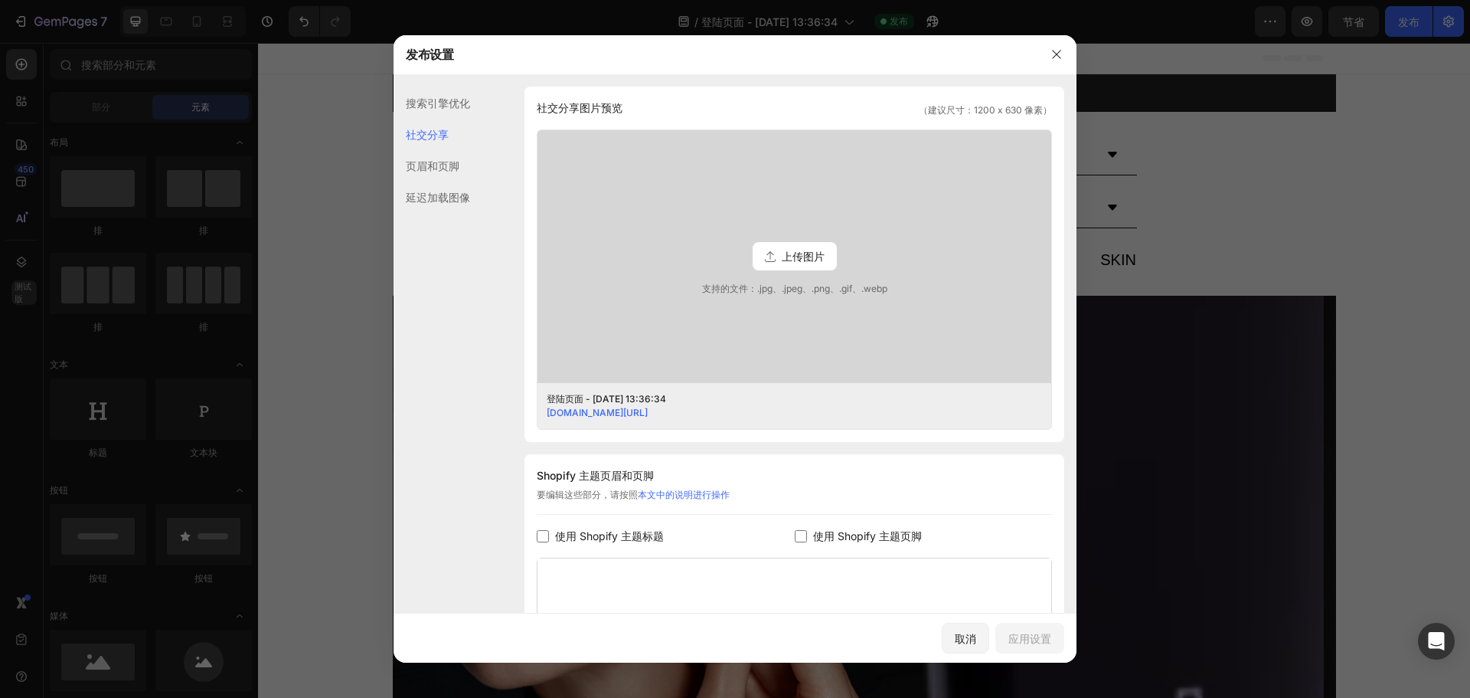
click at [444, 104] on font "搜索引擎优化" at bounding box center [438, 102] width 64 height 13
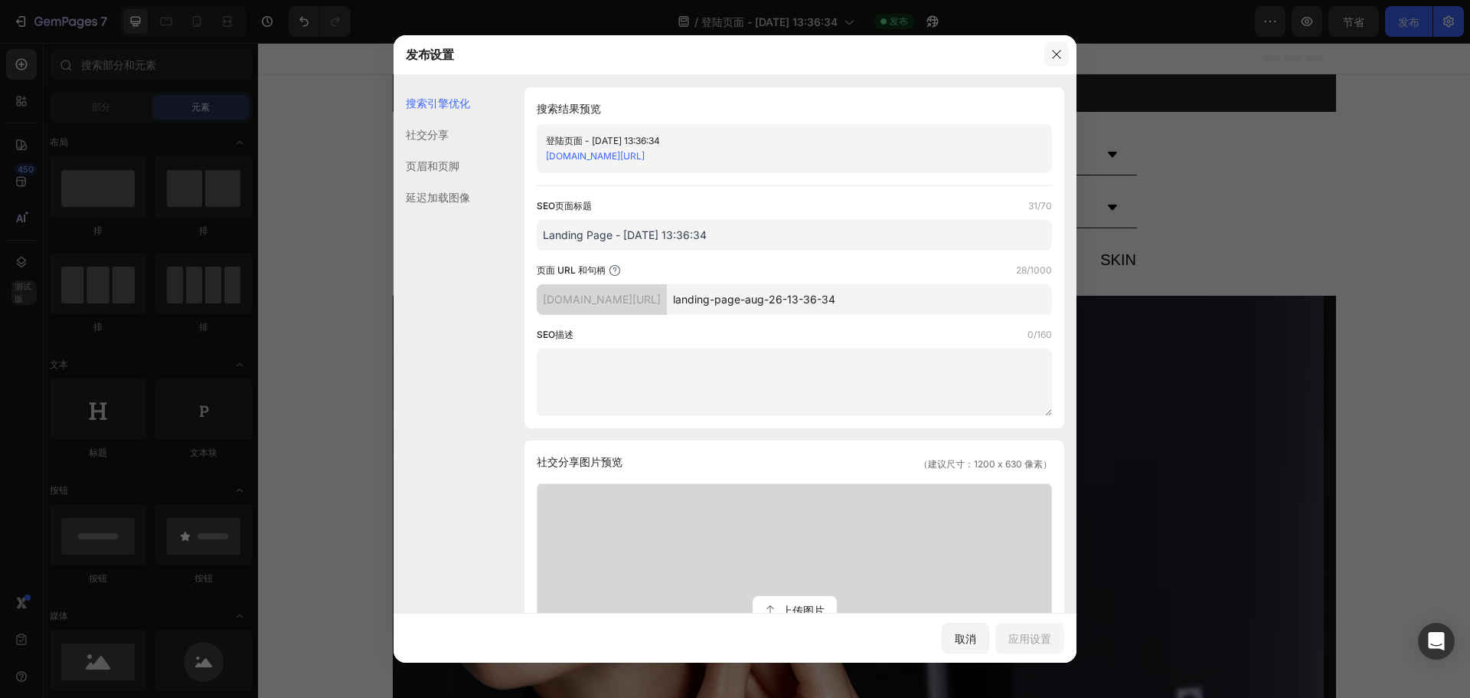
click at [1062, 57] on icon "button" at bounding box center [1057, 54] width 12 height 12
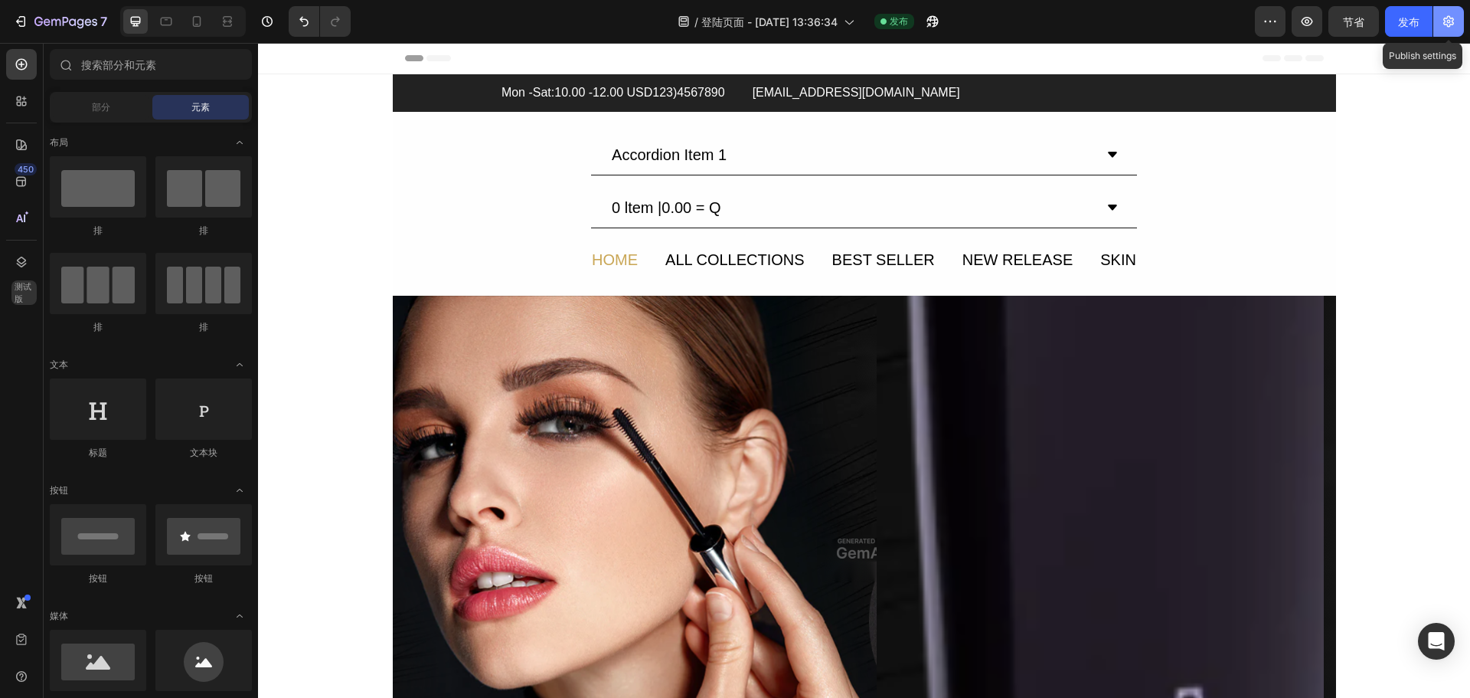
click at [1446, 19] on icon "button" at bounding box center [1448, 21] width 15 height 15
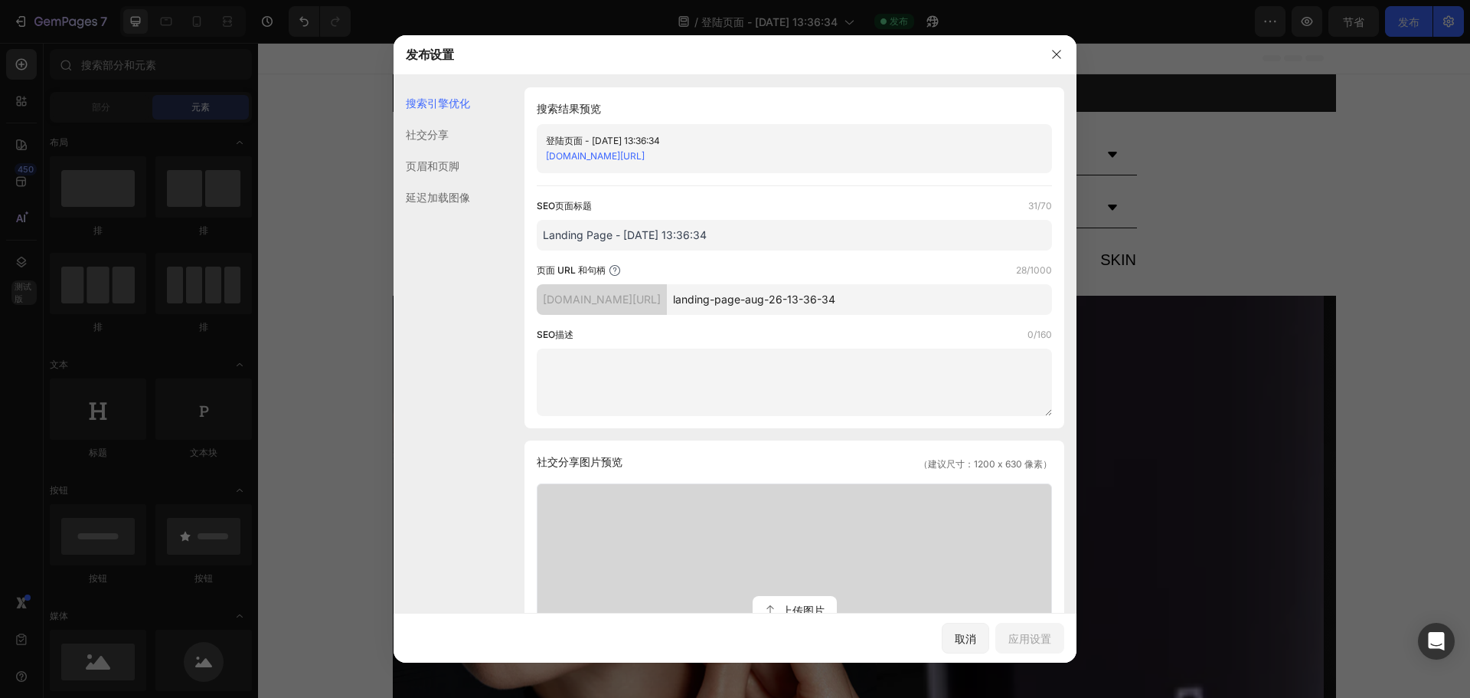
click at [715, 116] on h1 "搜索结果预览" at bounding box center [794, 109] width 515 height 18
click at [1054, 48] on icon "button" at bounding box center [1057, 54] width 12 height 12
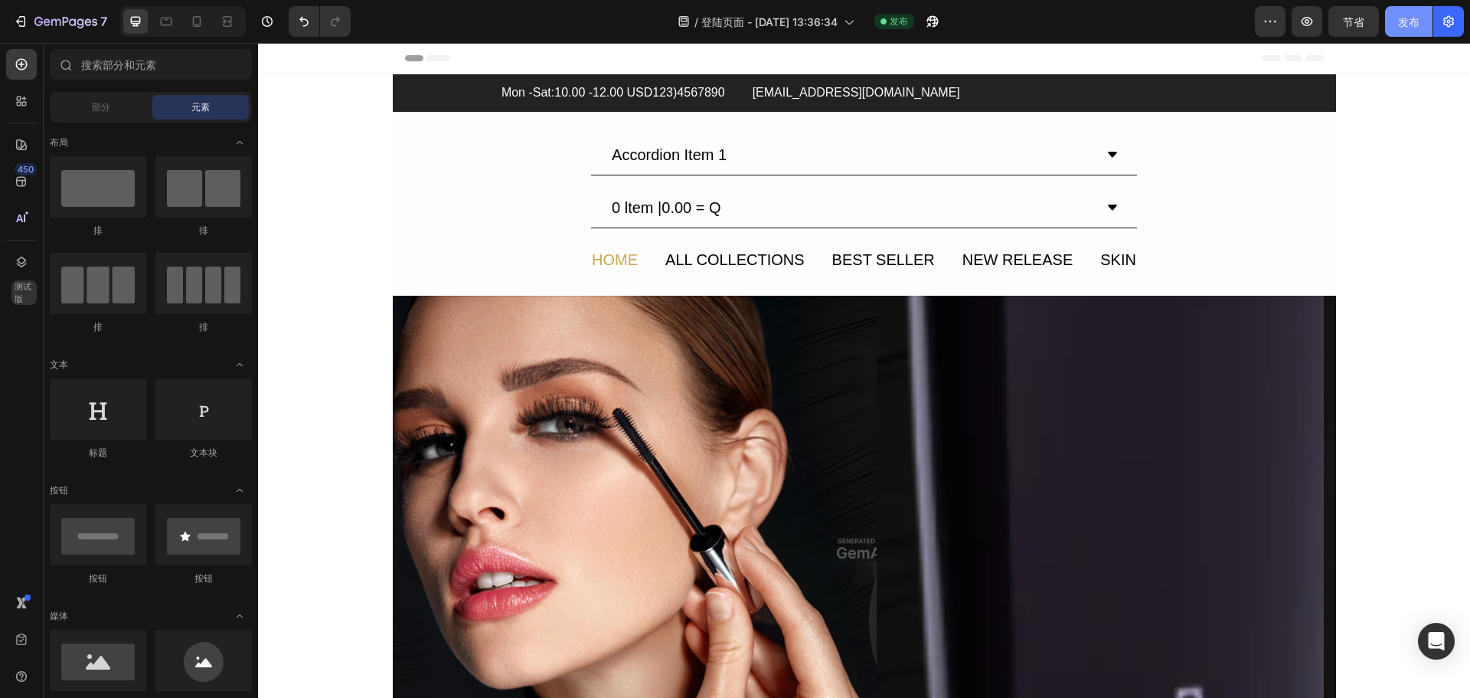
click at [1407, 8] on button "发布" at bounding box center [1408, 21] width 47 height 31
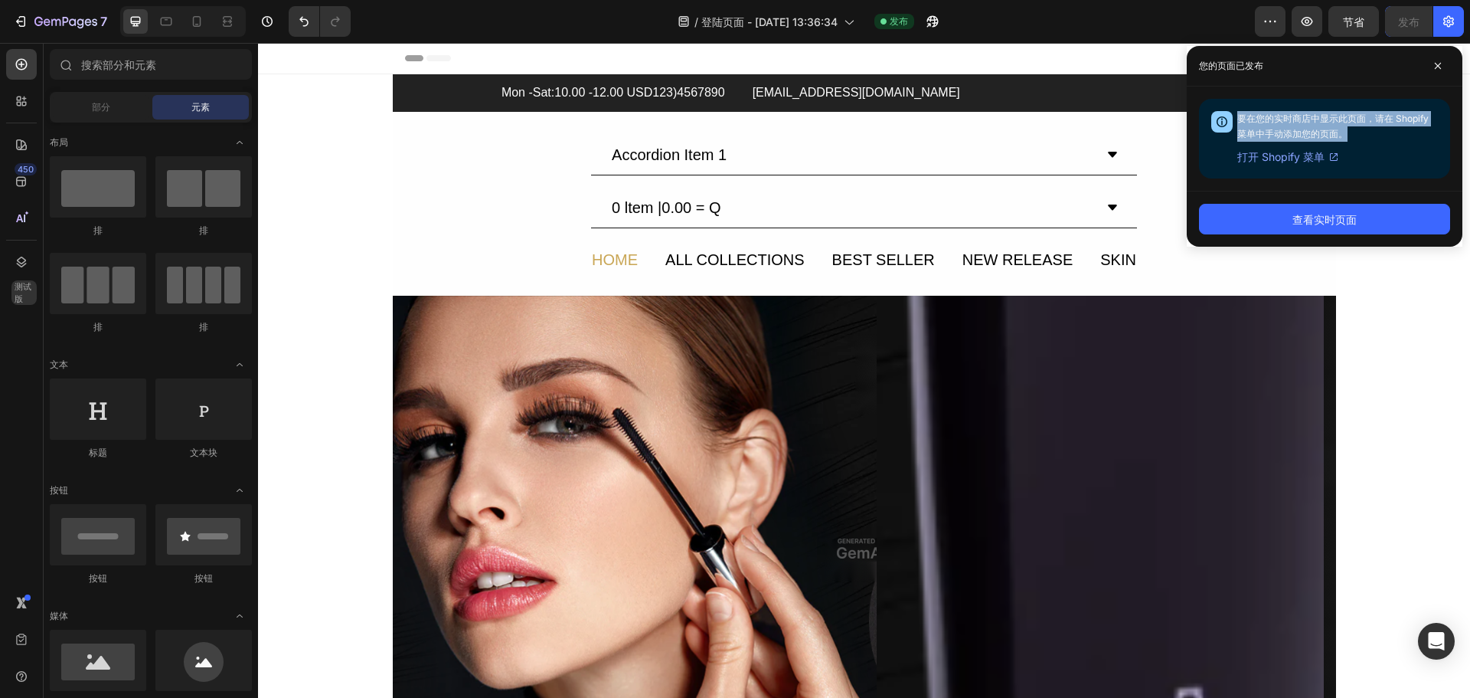
drag, startPoint x: 1355, startPoint y: 134, endPoint x: 1239, endPoint y: 124, distance: 116.8
click at [1239, 124] on div "要在您的实时商店中显示此页面，请在 Shopify 菜单中手动添加您的页面。 打开 Shopify 菜单" at bounding box center [1337, 138] width 201 height 55
click at [1411, 136] on div "要在您的实时商店中显示此页面，请在 Shopify 菜单中手动添加您的页面。 打开 Shopify 菜单" at bounding box center [1337, 138] width 201 height 55
